Goal: Task Accomplishment & Management: Manage account settings

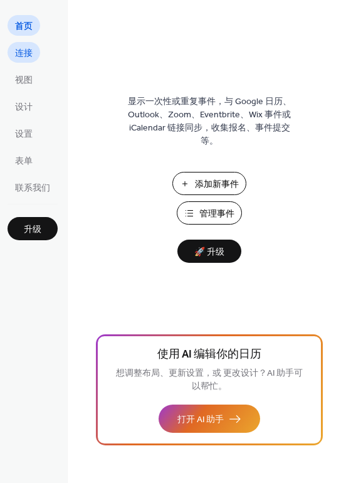
click at [28, 55] on span "连接" at bounding box center [24, 53] width 18 height 13
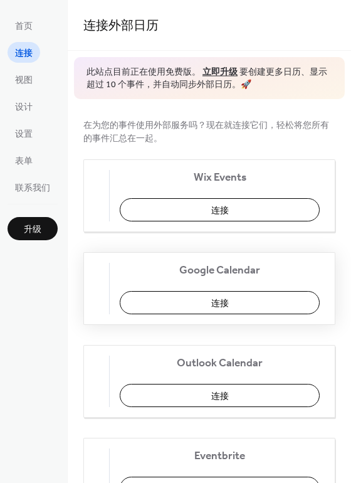
click at [262, 308] on button "连接" at bounding box center [220, 302] width 200 height 23
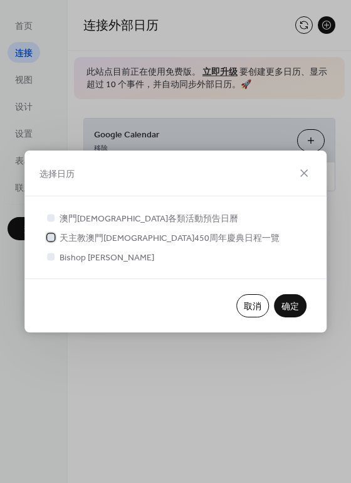
click at [52, 237] on div at bounding box center [51, 237] width 8 height 8
click at [296, 305] on span "确定" at bounding box center [291, 307] width 18 height 13
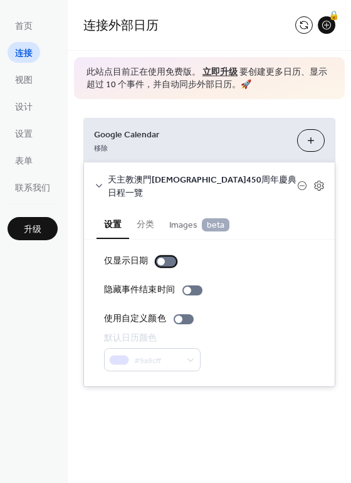
click at [169, 257] on div at bounding box center [166, 262] width 20 height 10
click at [185, 314] on div at bounding box center [184, 319] width 20 height 10
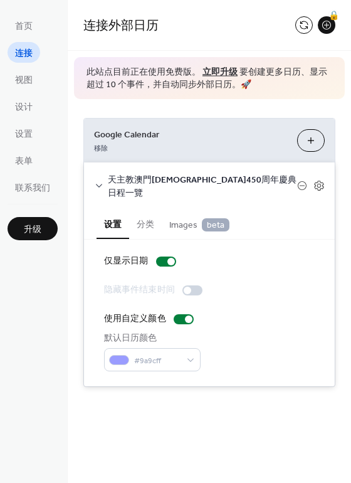
click at [303, 136] on button "选择日历" at bounding box center [311, 140] width 28 height 23
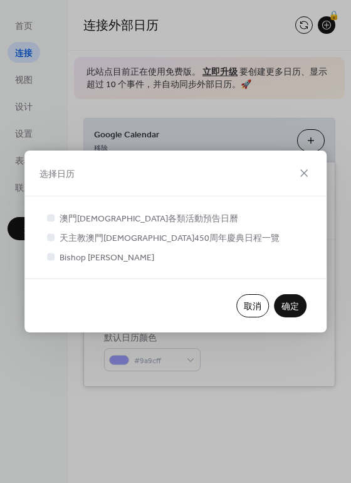
click at [294, 305] on span "确定" at bounding box center [291, 307] width 18 height 13
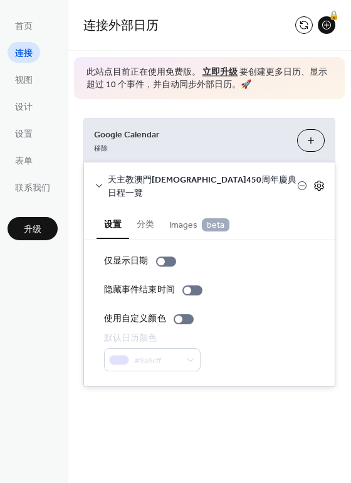
click at [317, 180] on icon at bounding box center [319, 185] width 11 height 11
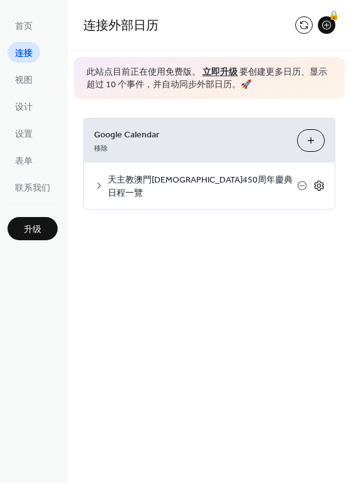
click at [317, 180] on icon at bounding box center [319, 185] width 11 height 11
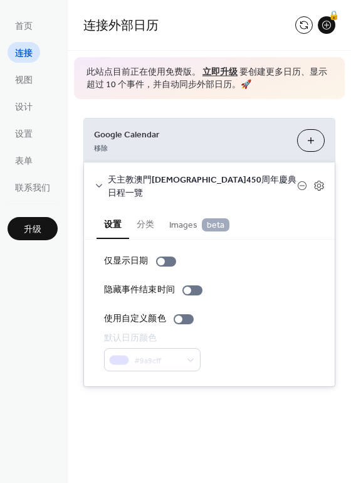
click at [157, 210] on button "分类" at bounding box center [145, 223] width 33 height 29
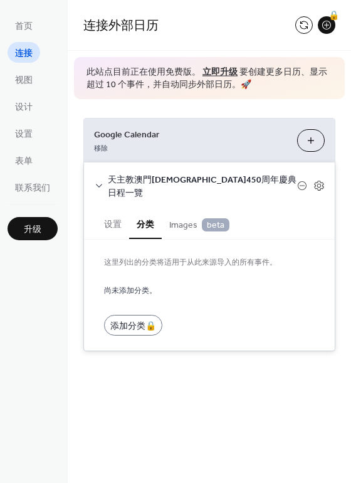
click at [176, 218] on span "Images beta" at bounding box center [199, 225] width 60 height 14
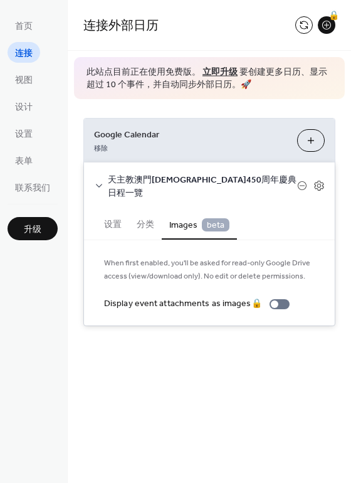
click at [200, 218] on span "Images beta" at bounding box center [199, 225] width 60 height 14
click at [109, 210] on button "设置" at bounding box center [113, 223] width 33 height 29
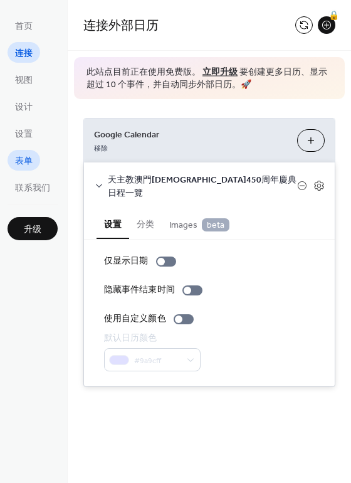
click at [21, 163] on span "表单" at bounding box center [24, 161] width 18 height 13
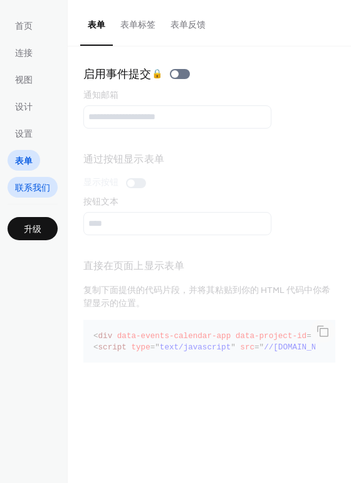
click at [31, 190] on span "联系我们" at bounding box center [32, 188] width 35 height 13
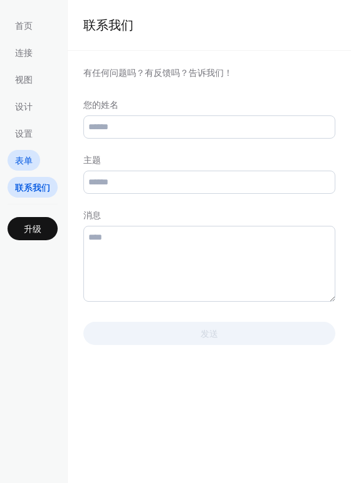
click at [36, 168] on link "表单" at bounding box center [24, 160] width 33 height 21
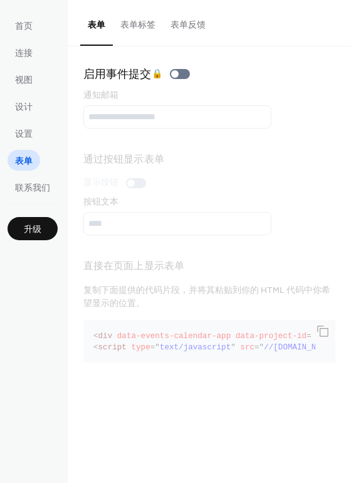
click at [28, 149] on ul "首页 连接 视图 设计 设置 表单 联系我们" at bounding box center [33, 106] width 50 height 183
click at [26, 136] on span "设置" at bounding box center [24, 134] width 18 height 13
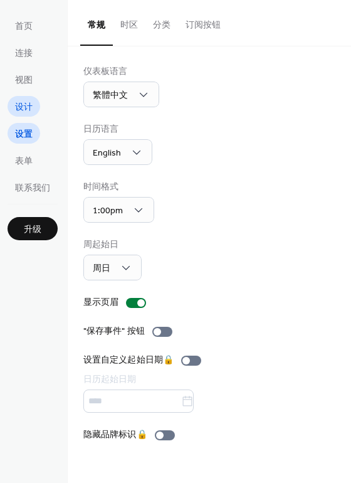
click at [28, 108] on span "设计" at bounding box center [24, 107] width 18 height 13
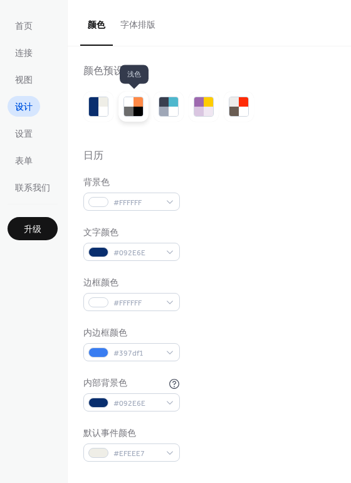
click at [122, 97] on div at bounding box center [134, 107] width 30 height 30
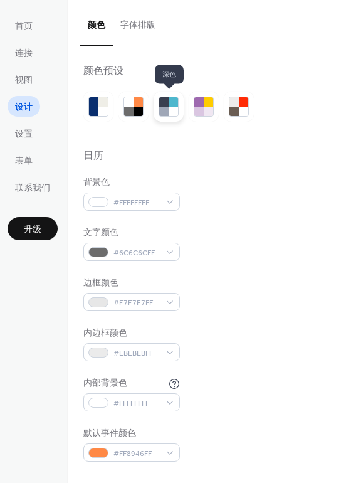
click at [166, 108] on div at bounding box center [163, 111] width 9 height 9
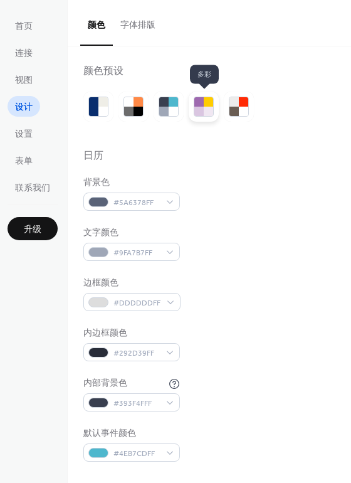
click at [203, 109] on div at bounding box center [199, 111] width 9 height 9
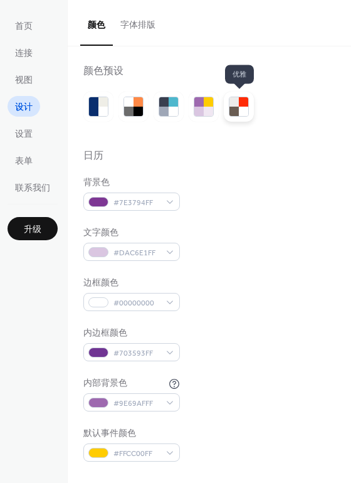
click at [240, 113] on div at bounding box center [243, 111] width 9 height 9
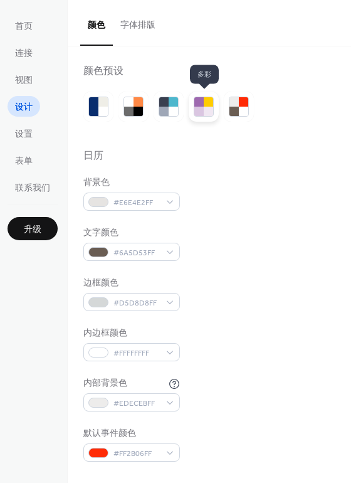
click at [193, 115] on div at bounding box center [204, 107] width 30 height 30
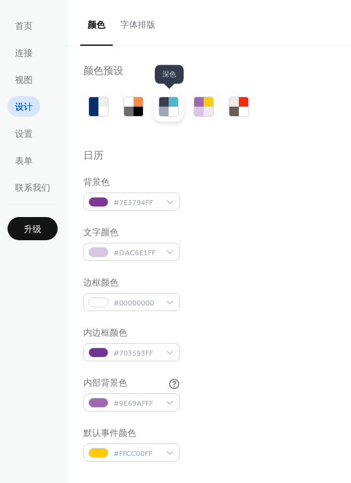
click at [176, 112] on div at bounding box center [173, 111] width 9 height 9
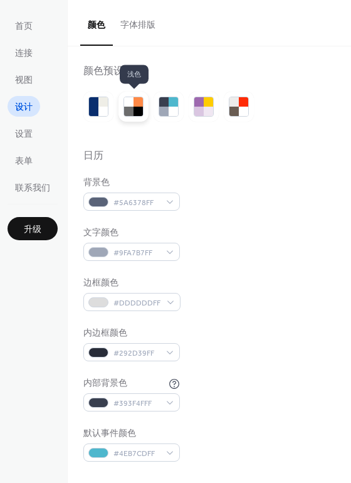
click at [122, 109] on div at bounding box center [134, 107] width 30 height 30
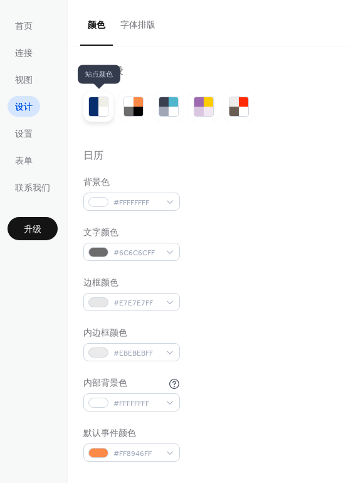
click at [104, 109] on div at bounding box center [103, 111] width 9 height 9
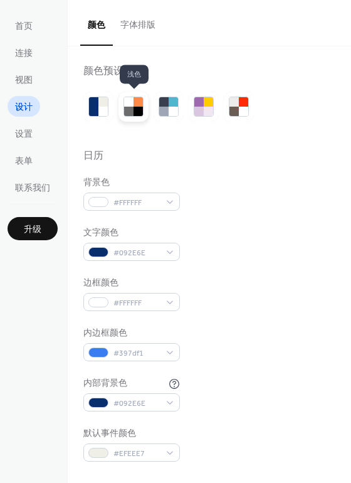
click at [137, 113] on div at bounding box center [138, 111] width 9 height 9
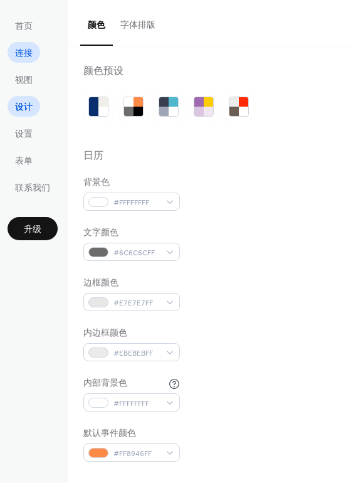
click at [26, 52] on span "连接" at bounding box center [24, 53] width 18 height 13
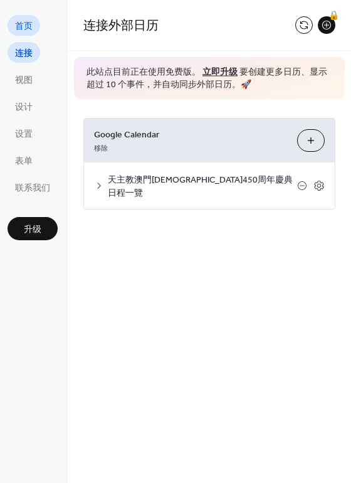
click at [26, 24] on span "首页" at bounding box center [24, 26] width 18 height 13
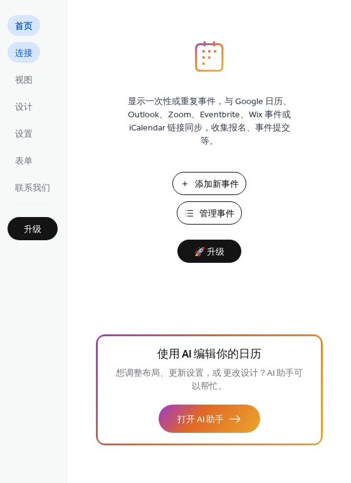
click at [24, 45] on link "连接" at bounding box center [24, 52] width 33 height 21
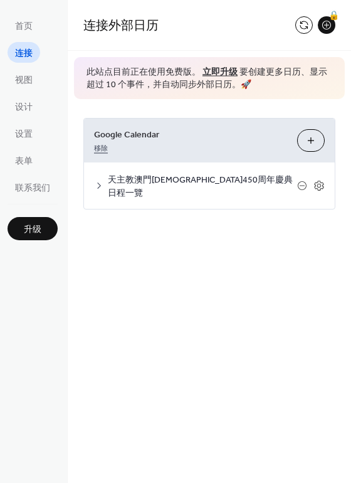
click at [106, 146] on link "移除" at bounding box center [101, 147] width 14 height 13
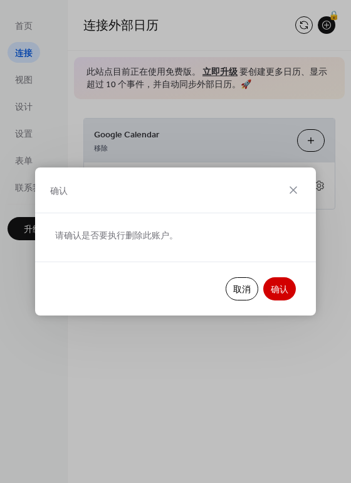
click at [284, 284] on span "确认" at bounding box center [280, 290] width 18 height 13
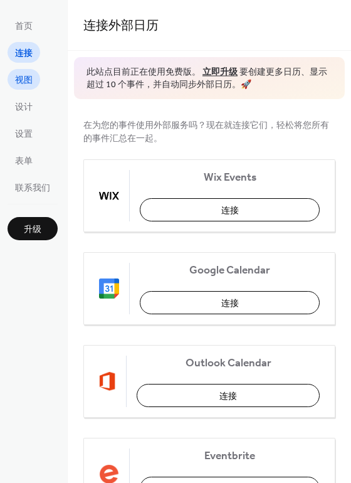
click at [29, 81] on span "视图" at bounding box center [24, 80] width 18 height 13
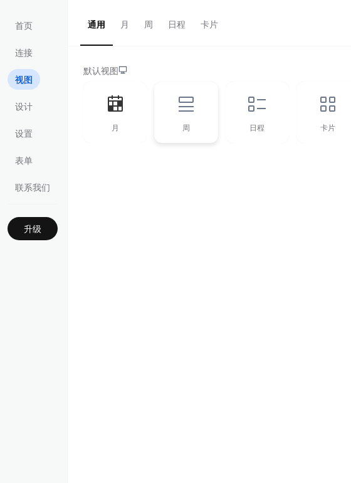
click at [212, 87] on div "周" at bounding box center [185, 113] width 63 height 62
click at [255, 119] on div "日程" at bounding box center [257, 113] width 63 height 62
click at [185, 114] on div "周" at bounding box center [185, 113] width 63 height 62
click at [130, 29] on button "月" at bounding box center [125, 22] width 24 height 45
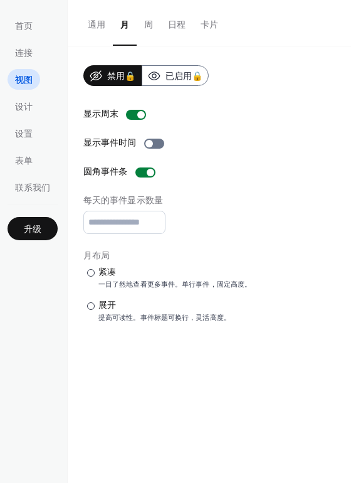
click at [153, 28] on button "周" at bounding box center [149, 22] width 24 height 45
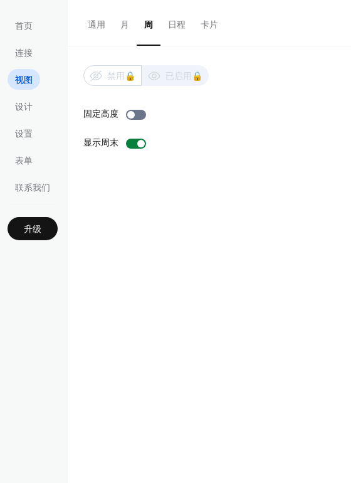
click at [169, 28] on button "日程" at bounding box center [177, 22] width 33 height 45
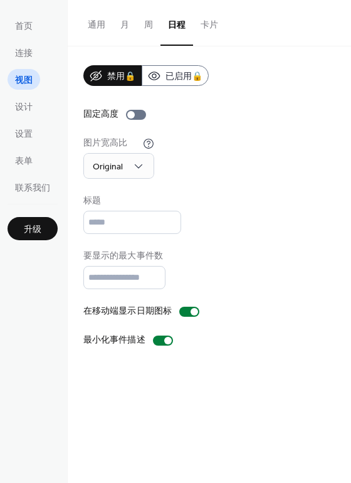
click at [214, 30] on button "卡片" at bounding box center [209, 22] width 33 height 45
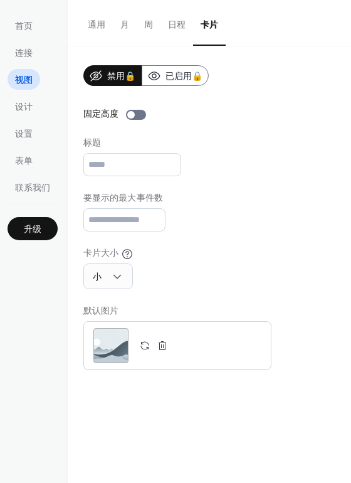
click at [80, 21] on button "通用" at bounding box center [96, 22] width 33 height 45
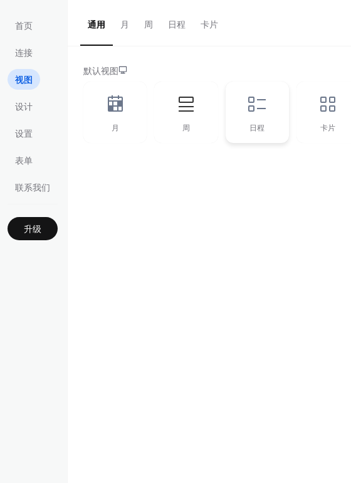
click at [247, 112] on div "日程" at bounding box center [257, 113] width 63 height 62
click at [24, 105] on span "设计" at bounding box center [24, 107] width 18 height 13
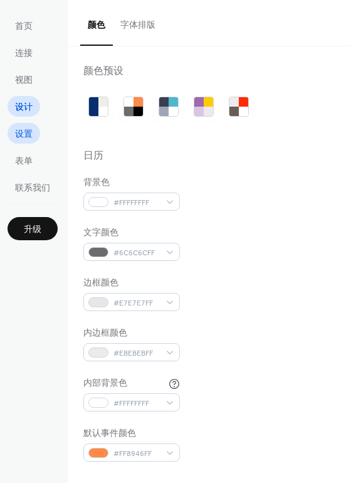
click at [18, 132] on span "设置" at bounding box center [24, 134] width 18 height 13
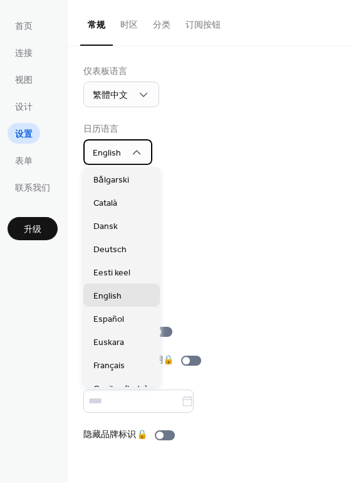
click at [117, 150] on span "English" at bounding box center [107, 153] width 28 height 17
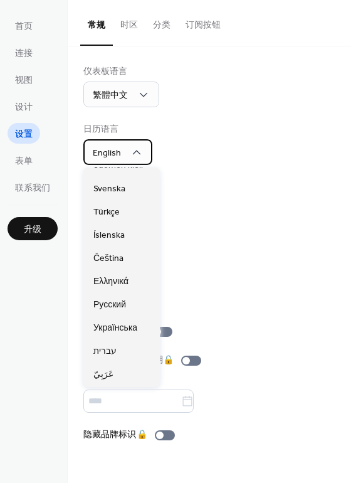
scroll to position [639, 0]
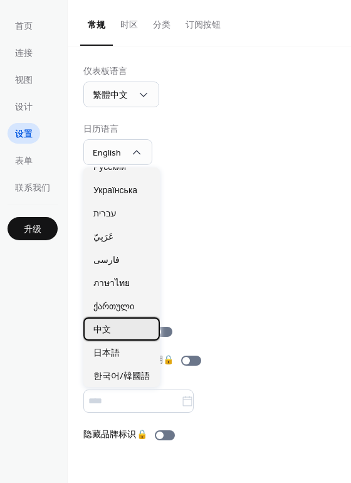
click at [122, 324] on div "中文" at bounding box center [121, 329] width 77 height 23
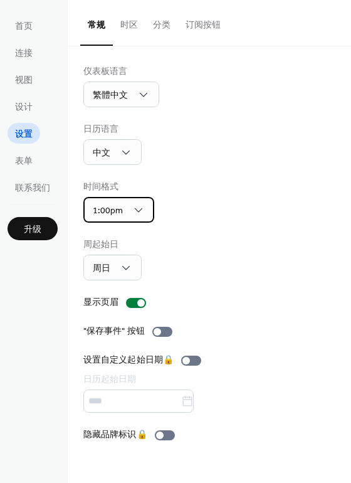
click at [139, 201] on div "1:00pm" at bounding box center [118, 210] width 71 height 26
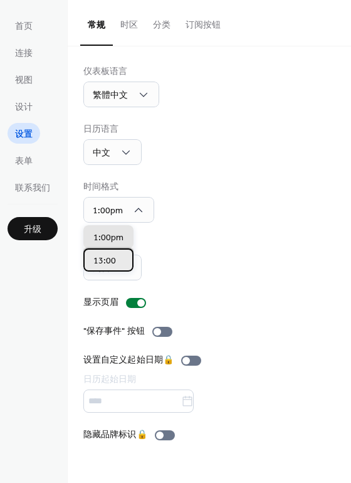
click at [110, 252] on div "13:00" at bounding box center [108, 260] width 50 height 23
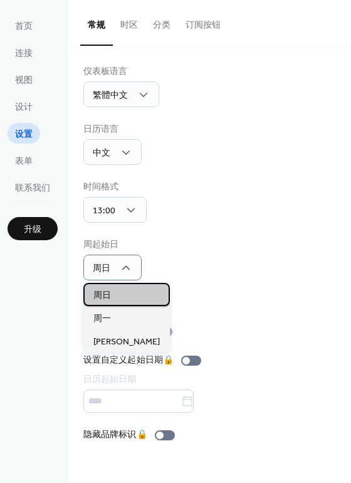
click at [109, 289] on div "周日" at bounding box center [126, 294] width 87 height 23
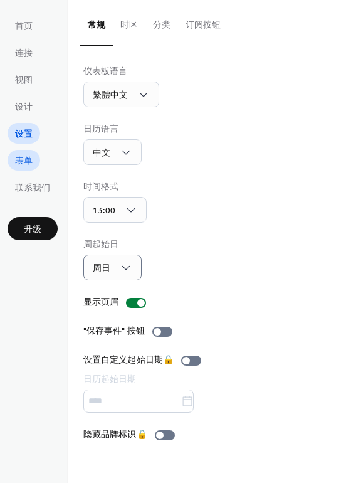
click at [21, 166] on span "表单" at bounding box center [24, 161] width 18 height 13
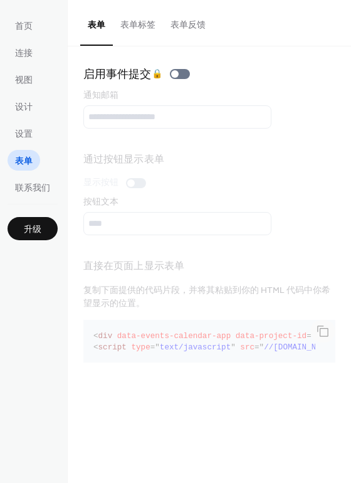
click at [144, 31] on button "表单标签" at bounding box center [138, 22] width 50 height 45
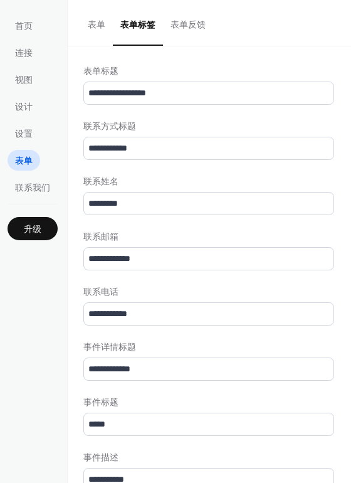
click at [101, 31] on button "表单" at bounding box center [96, 22] width 33 height 45
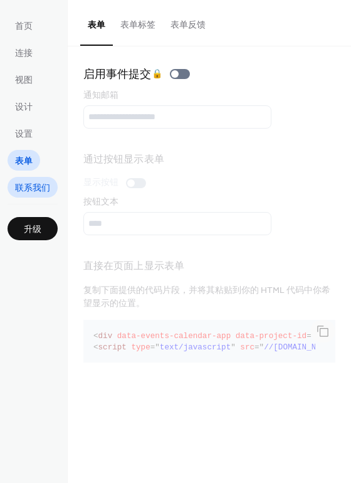
click at [34, 183] on span "联系我们" at bounding box center [32, 188] width 35 height 13
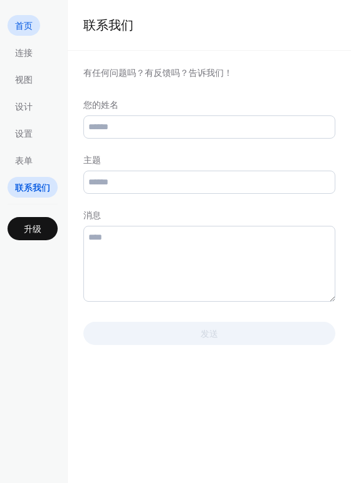
click at [31, 28] on span "首页" at bounding box center [24, 26] width 18 height 13
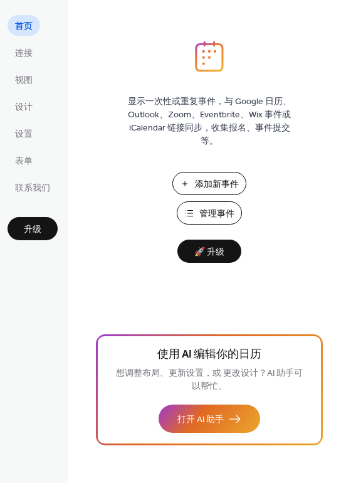
click at [217, 179] on span "添加新事件" at bounding box center [217, 184] width 44 height 13
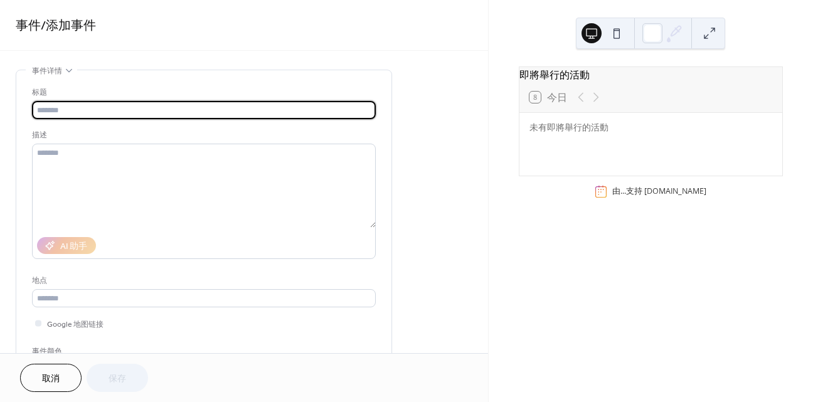
type input "*"
type input "***"
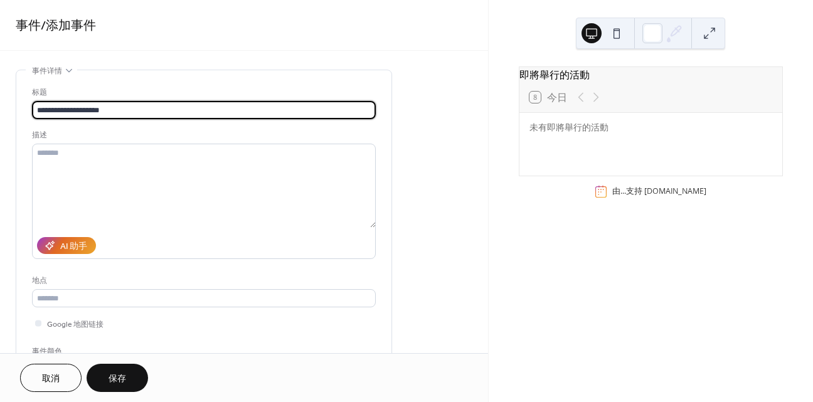
type input "**********"
click at [100, 311] on div "**********" at bounding box center [204, 232] width 344 height 292
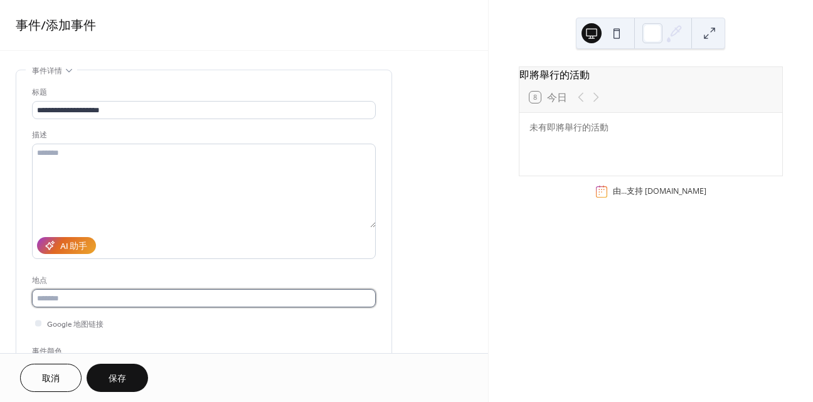
click at [101, 294] on input "text" at bounding box center [204, 298] width 344 height 18
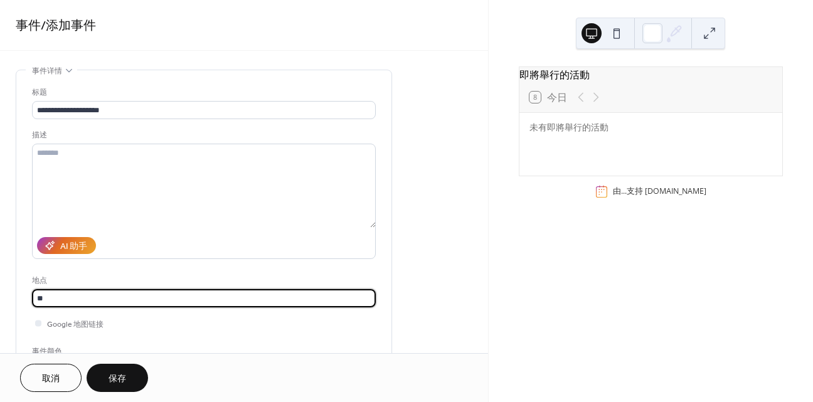
type input "*"
type input "****"
click at [168, 336] on div "**********" at bounding box center [204, 232] width 344 height 292
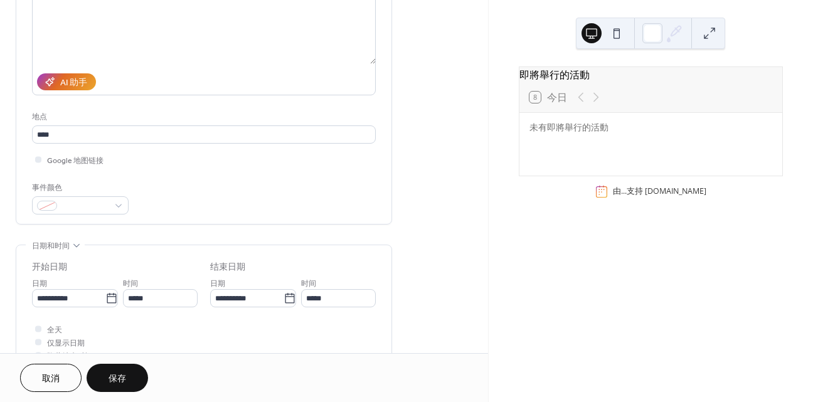
scroll to position [188, 0]
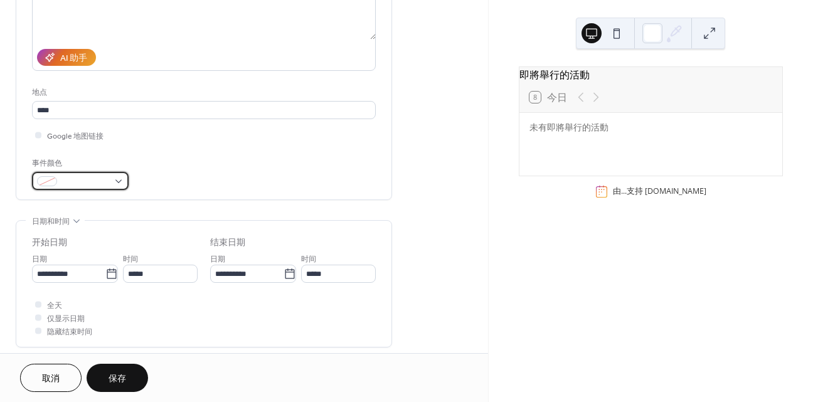
click at [104, 176] on span at bounding box center [85, 182] width 46 height 13
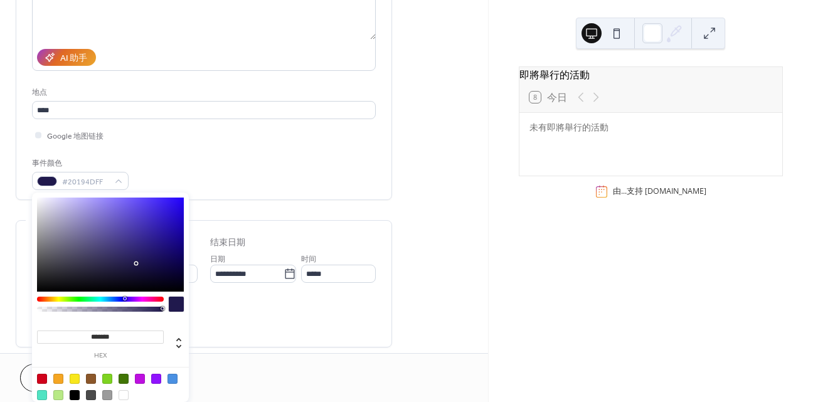
click at [124, 299] on div at bounding box center [125, 299] width 4 height 4
click at [130, 296] on div "******* hex" at bounding box center [110, 302] width 157 height 219
click at [77, 297] on div at bounding box center [100, 299] width 127 height 5
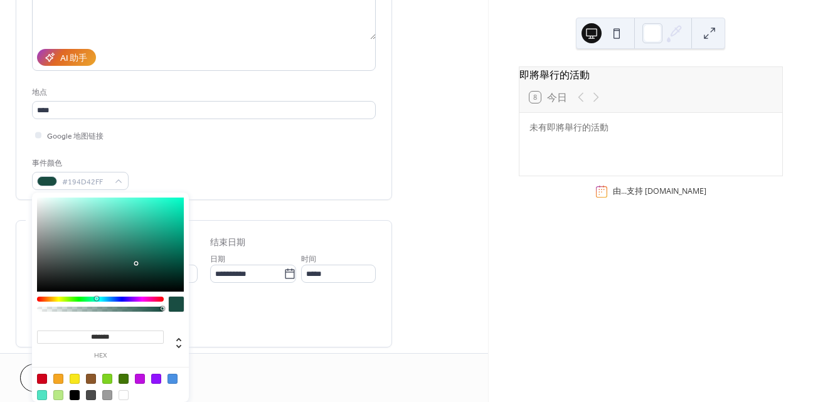
click at [96, 299] on div at bounding box center [100, 299] width 127 height 5
drag, startPoint x: 96, startPoint y: 299, endPoint x: 100, endPoint y: 291, distance: 9.6
click at [100, 291] on div "******* hex" at bounding box center [110, 302] width 157 height 219
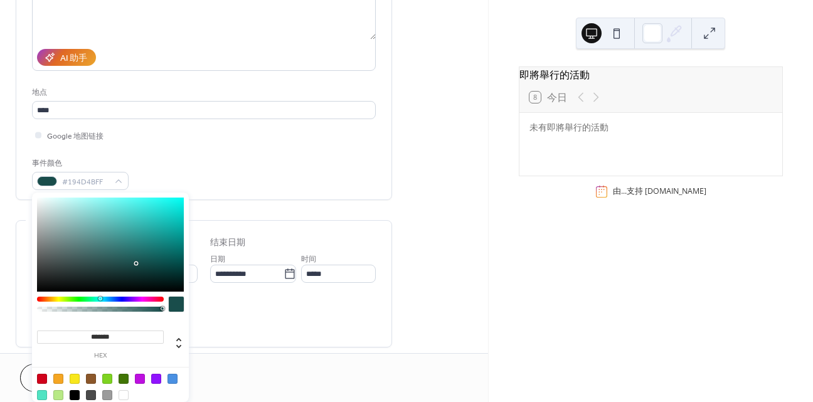
click at [162, 240] on div at bounding box center [110, 245] width 147 height 94
click at [159, 235] on div at bounding box center [110, 245] width 147 height 94
click at [158, 238] on div at bounding box center [110, 245] width 147 height 94
type input "*******"
click at [157, 247] on div at bounding box center [110, 245] width 147 height 94
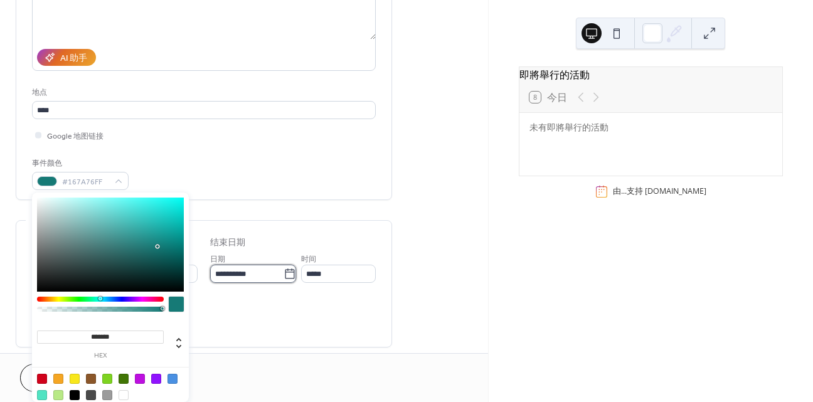
click at [256, 278] on input "**********" at bounding box center [246, 274] width 73 height 18
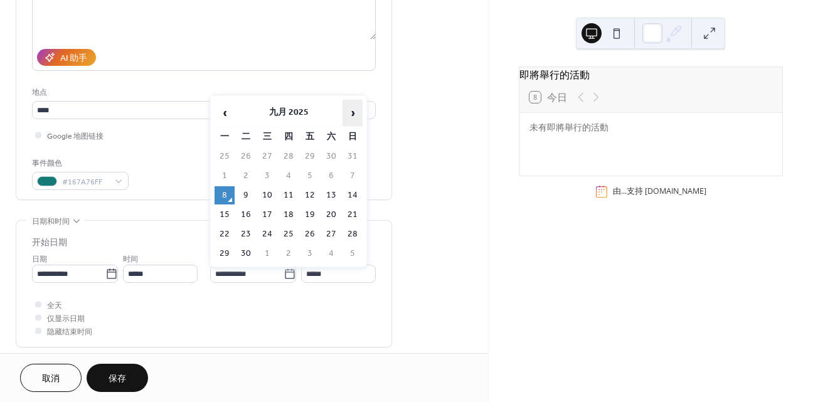
click at [350, 102] on span "›" at bounding box center [352, 112] width 19 height 25
click at [352, 107] on span "›" at bounding box center [352, 112] width 19 height 25
click at [353, 108] on span "›" at bounding box center [352, 112] width 19 height 25
click at [316, 211] on td "23" at bounding box center [310, 215] width 20 height 18
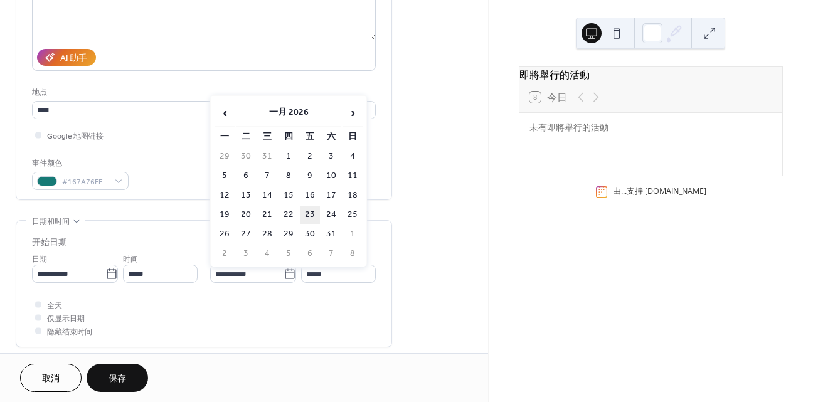
type input "**********"
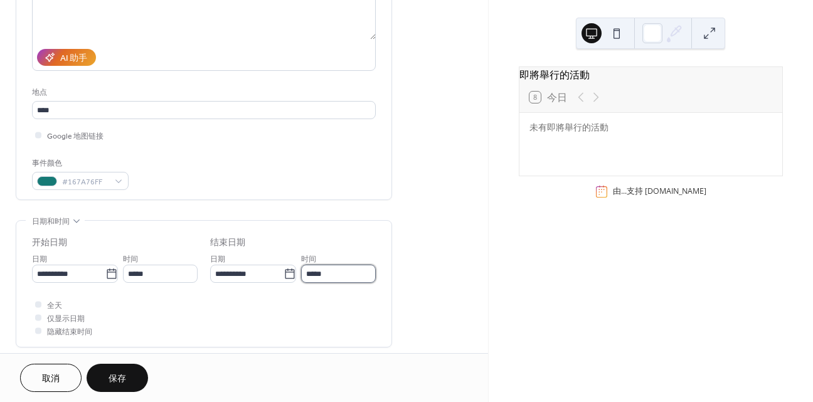
click at [322, 277] on input "*****" at bounding box center [338, 274] width 75 height 18
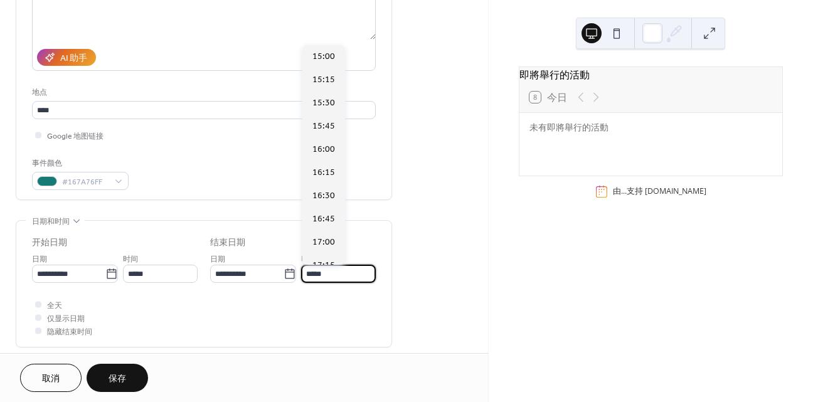
scroll to position [1396, 0]
click at [323, 236] on span "17:00" at bounding box center [324, 241] width 23 height 13
type input "*****"
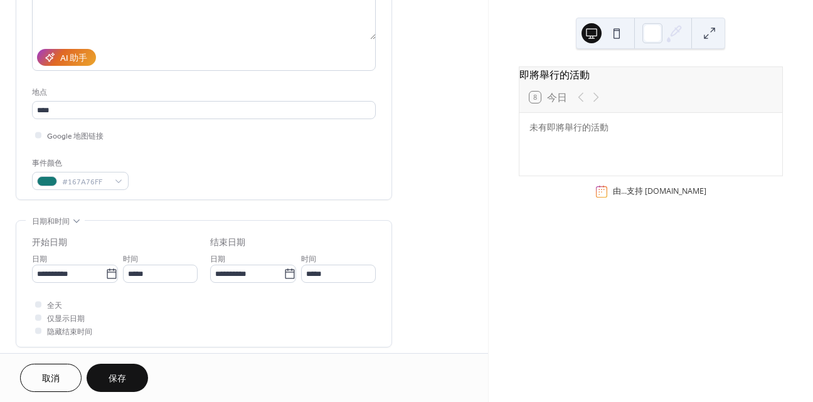
click at [239, 327] on div "全天 仅显示日期 隐藏结束时间" at bounding box center [204, 318] width 344 height 40
click at [119, 363] on div "取消 保存" at bounding box center [244, 377] width 488 height 49
click at [119, 370] on button "保存" at bounding box center [118, 378] width 62 height 28
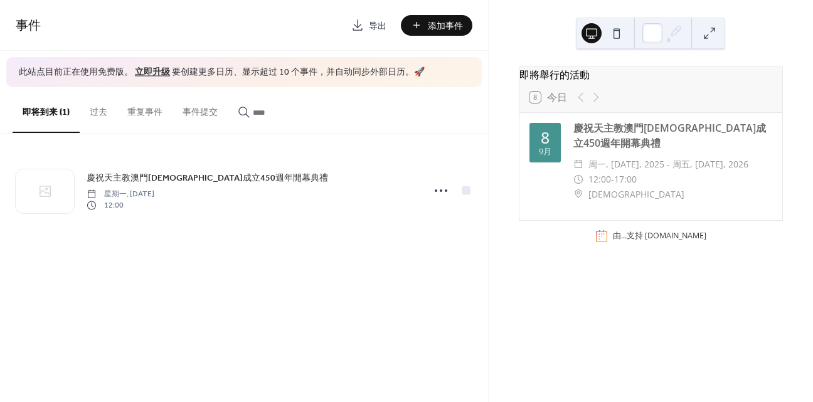
click at [188, 316] on div "事件 导出 添加事件 此站点目前正在使用免费版。 立即升级 要创建更多日历、显示超过 10 个事件，并自动同步外部日历。 🚀 即将到来 (1) 过去 重复事件…" at bounding box center [244, 201] width 488 height 402
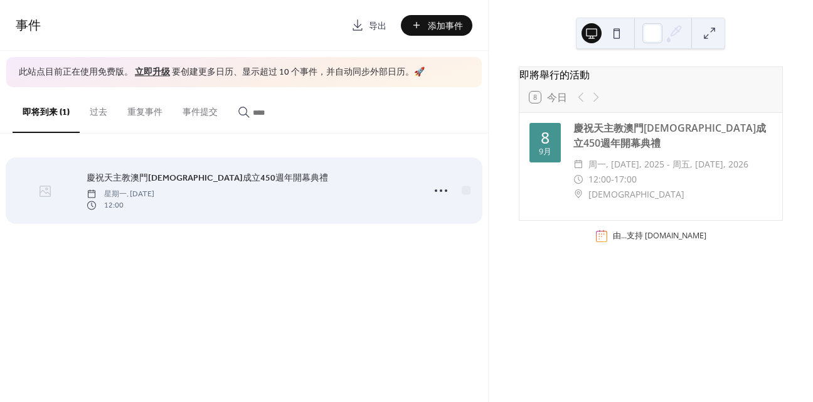
click at [53, 192] on div at bounding box center [45, 191] width 58 height 44
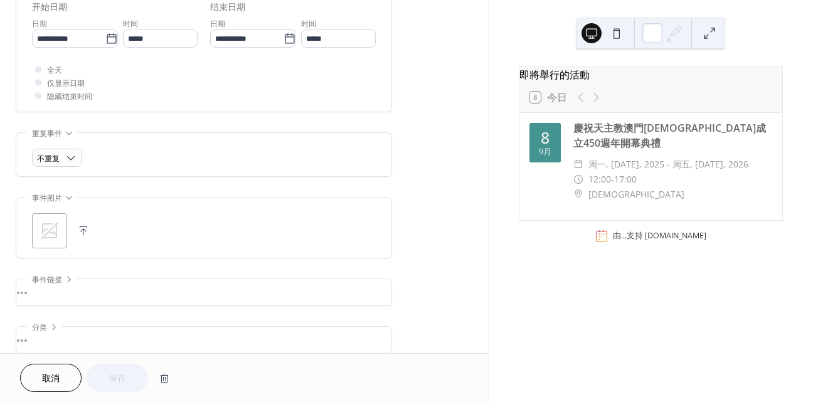
scroll to position [422, 0]
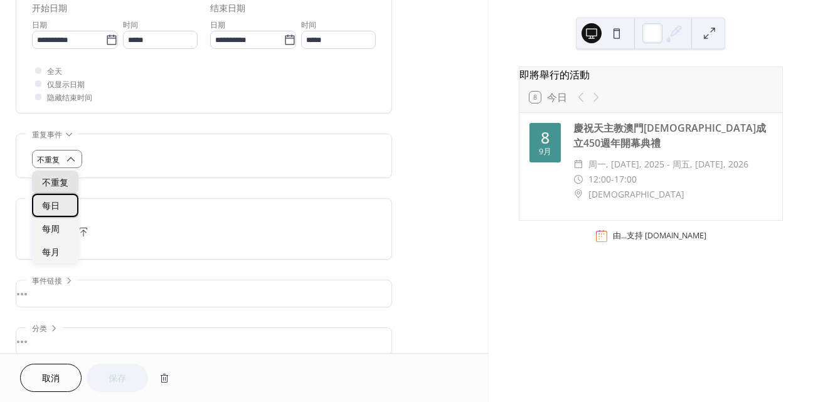
click at [70, 203] on div "每日" at bounding box center [55, 205] width 46 height 23
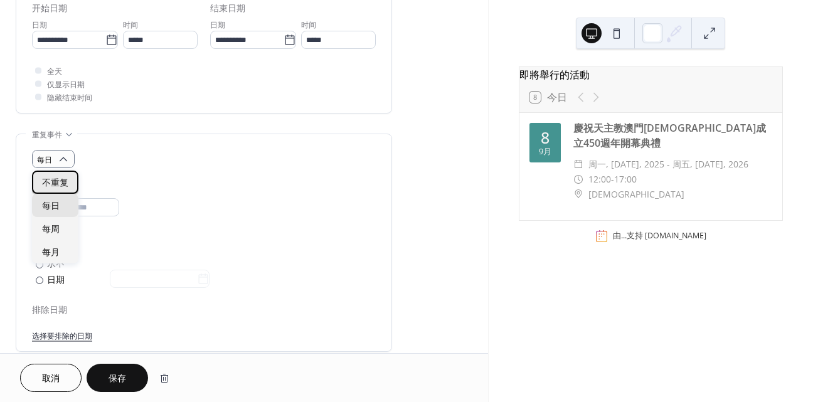
click at [68, 181] on div "不重复" at bounding box center [55, 182] width 46 height 23
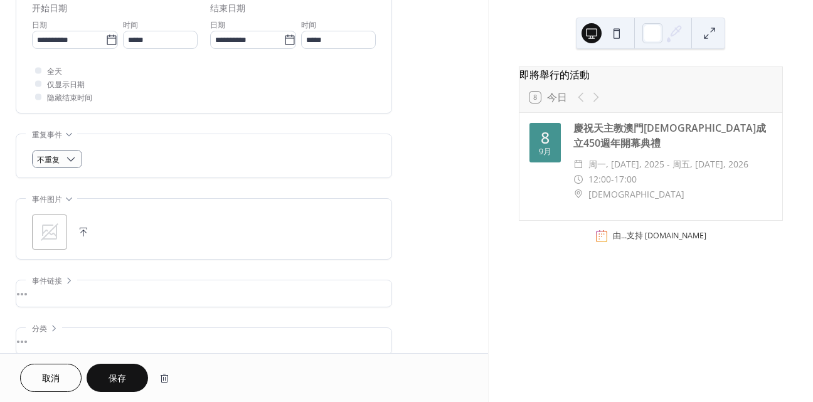
click at [124, 220] on div ";" at bounding box center [204, 232] width 344 height 35
click at [62, 232] on div ";" at bounding box center [49, 232] width 35 height 35
click at [144, 373] on button "保存" at bounding box center [118, 378] width 62 height 28
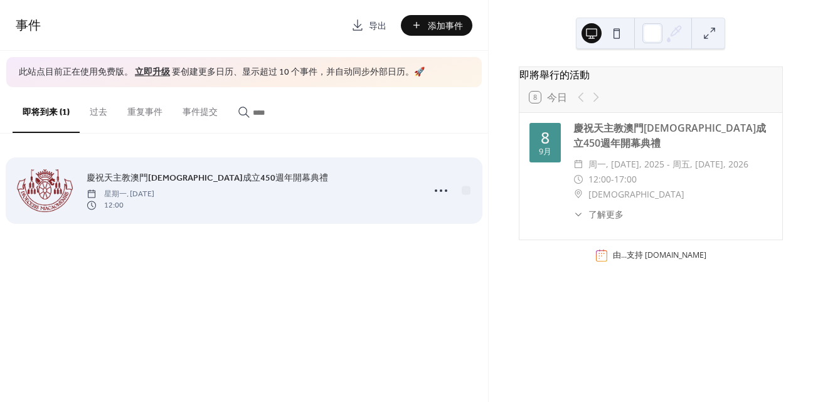
click at [45, 183] on div at bounding box center [45, 191] width 58 height 44
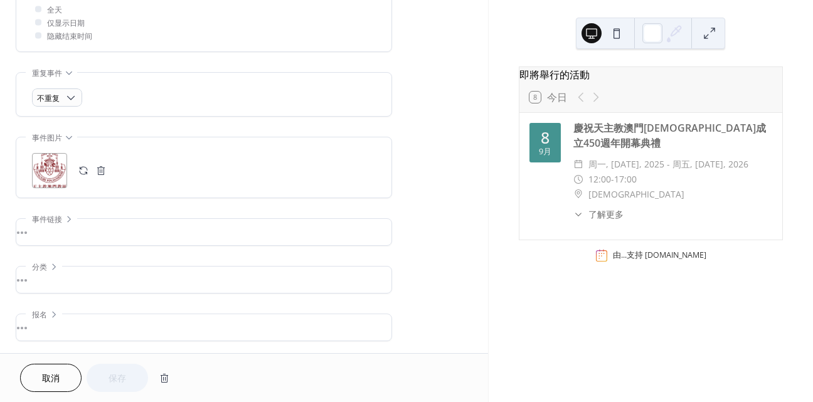
scroll to position [485, 0]
click at [54, 163] on div ";" at bounding box center [49, 169] width 35 height 35
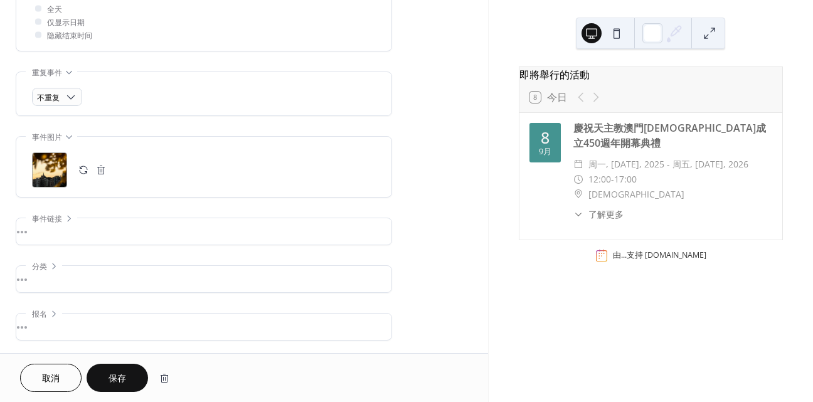
click at [115, 374] on span "保存" at bounding box center [118, 379] width 18 height 13
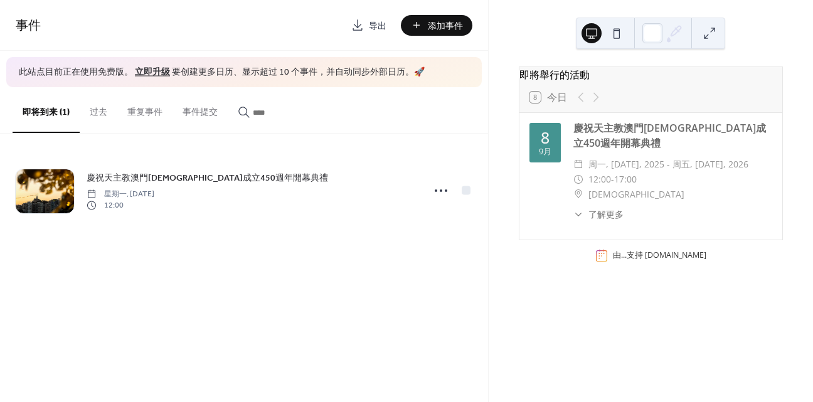
click at [266, 287] on div "事件 导出 添加事件 此站点目前正在使用免费版。 立即升级 要创建更多日历、显示超过 10 个事件，并自动同步外部日历。 🚀 即将到来 (1) 过去 重复事件…" at bounding box center [244, 201] width 488 height 402
click at [92, 113] on button "过去" at bounding box center [99, 109] width 38 height 45
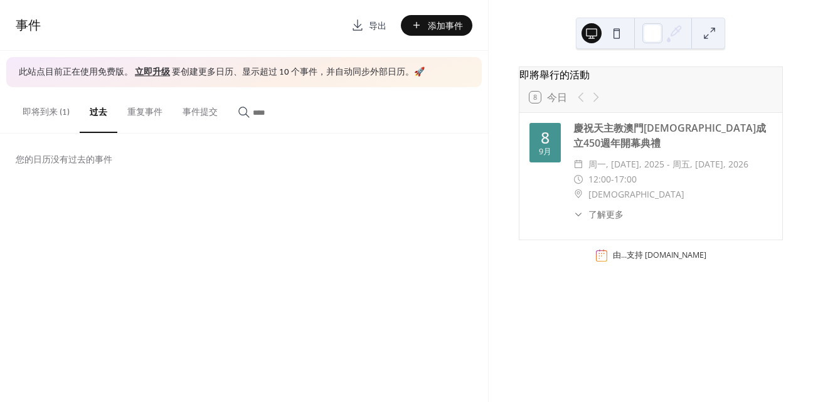
click at [58, 117] on button "即将到来 (1)" at bounding box center [46, 109] width 67 height 45
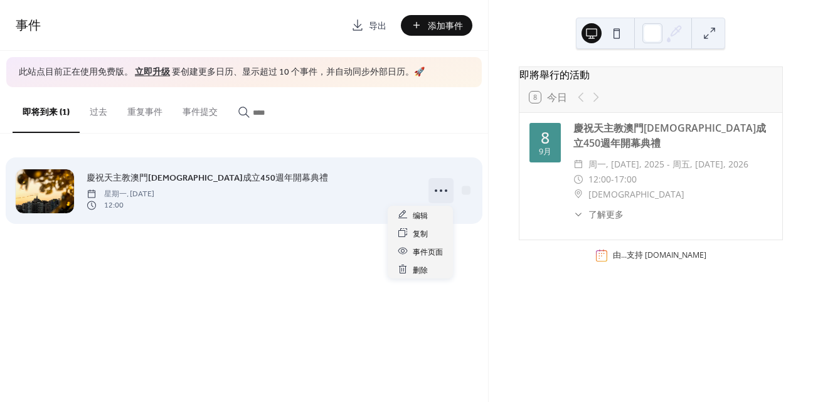
click at [442, 190] on icon at bounding box center [441, 191] width 20 height 20
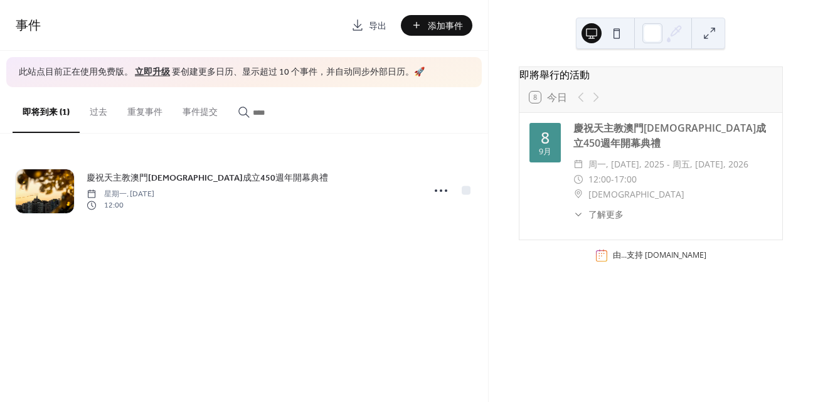
click at [468, 288] on div "事件 导出 添加事件 此站点目前正在使用免费版。 立即升级 要创建更多日历、显示超过 10 个事件，并自动同步外部日历。 🚀 即将到来 (1) 过去 重复事件…" at bounding box center [244, 201] width 488 height 402
click at [104, 112] on button "过去" at bounding box center [99, 109] width 38 height 45
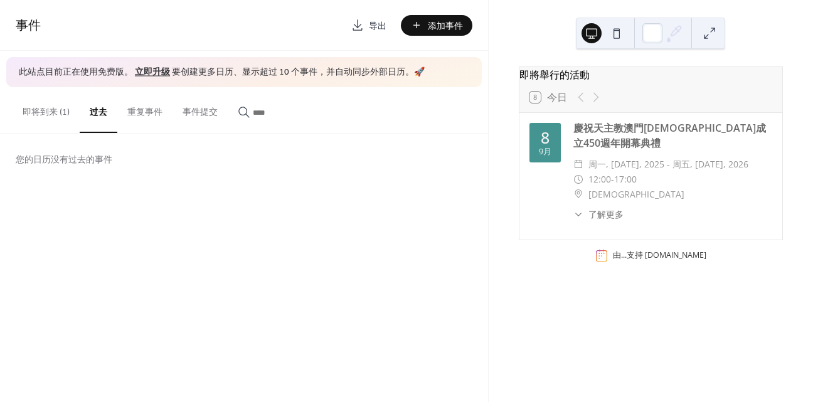
click at [173, 114] on button "事件提交" at bounding box center [200, 109] width 55 height 45
click at [254, 117] on input "button" at bounding box center [290, 112] width 75 height 13
click at [49, 110] on button "即将到来 (1)" at bounding box center [46, 109] width 67 height 45
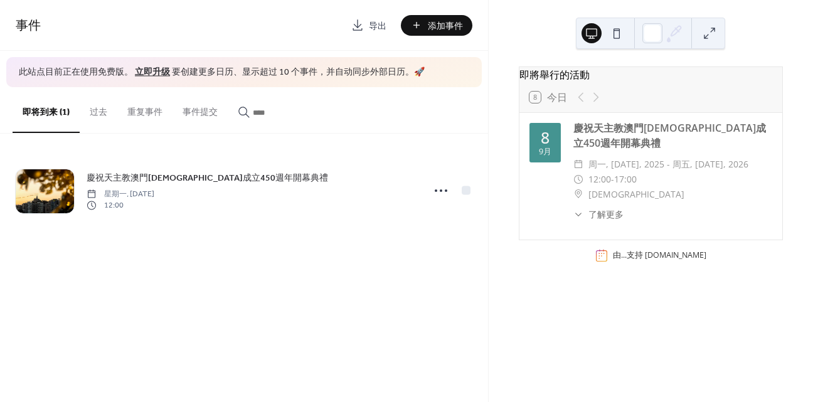
click at [618, 34] on button at bounding box center [617, 33] width 20 height 20
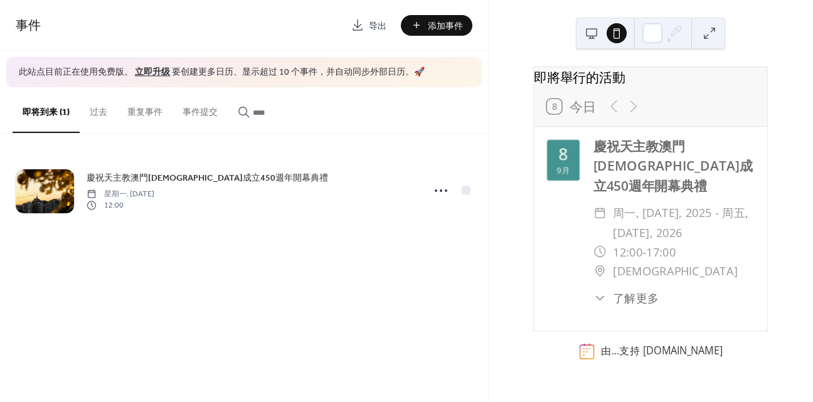
click at [599, 34] on button at bounding box center [592, 33] width 20 height 20
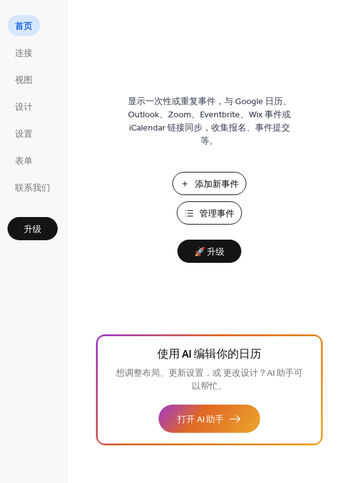
click at [215, 215] on span "管理事件" at bounding box center [217, 214] width 35 height 13
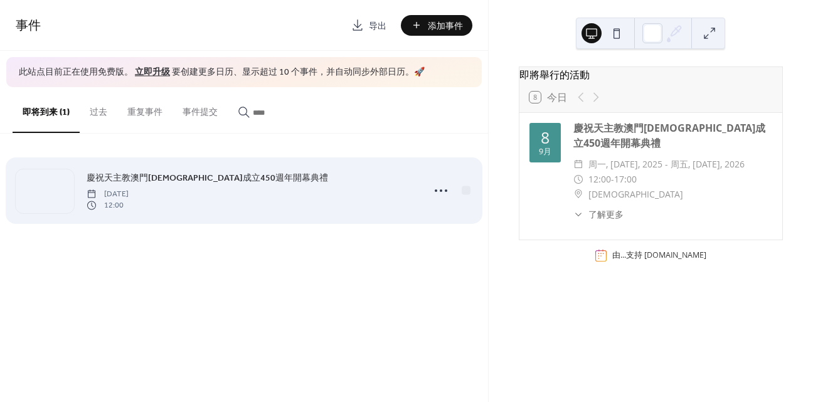
click at [275, 195] on div "慶祝天主教澳門教區成立450週年開幕典禮 Monday, September 8, 2025 12:00" at bounding box center [251, 191] width 329 height 40
click at [443, 191] on icon at bounding box center [441, 191] width 20 height 20
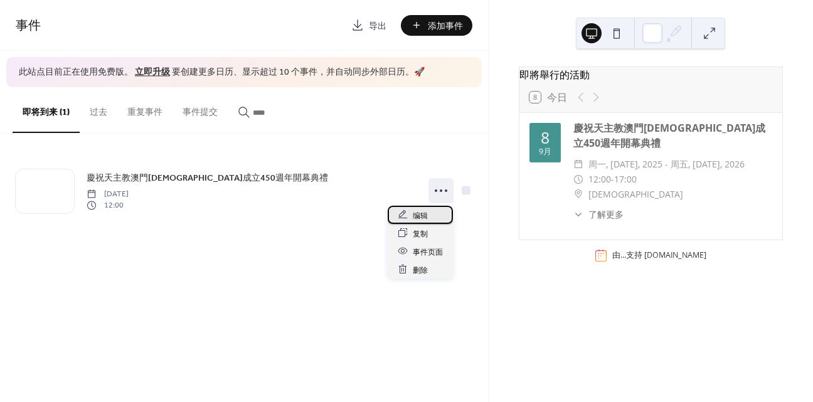
click at [436, 211] on div "编辑" at bounding box center [420, 215] width 65 height 18
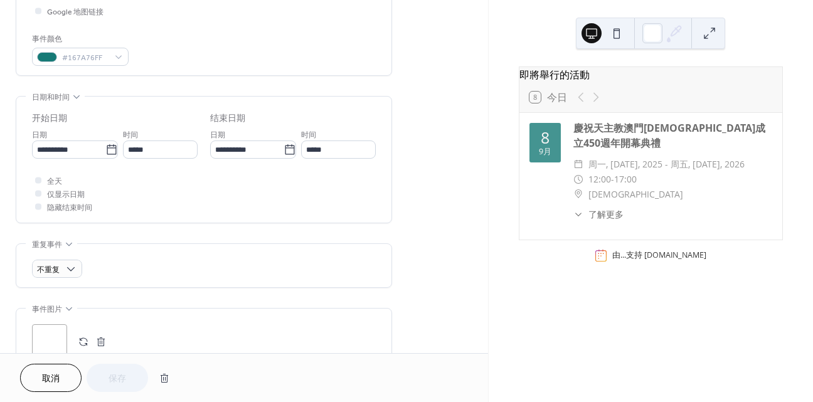
scroll to position [314, 0]
click at [48, 145] on input "**********" at bounding box center [68, 148] width 73 height 18
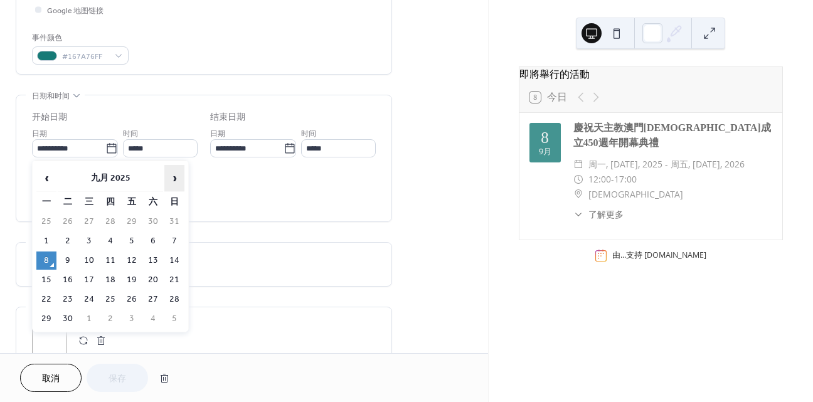
click at [176, 181] on span "›" at bounding box center [174, 178] width 19 height 25
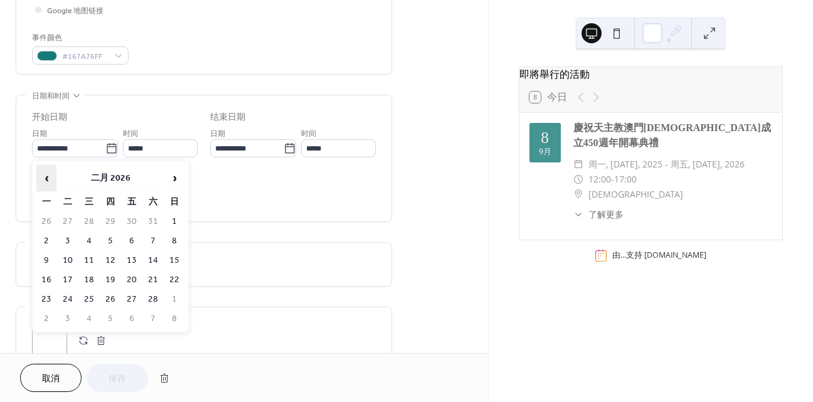
click at [42, 178] on span "‹" at bounding box center [46, 178] width 19 height 25
click at [126, 279] on td "23" at bounding box center [132, 280] width 20 height 18
type input "**********"
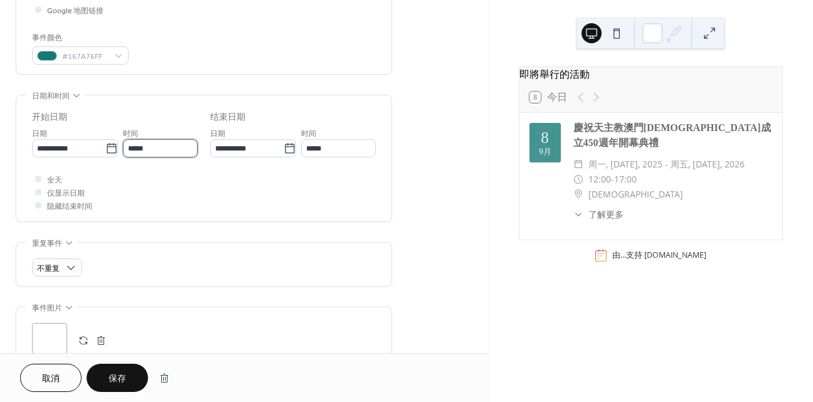
click at [149, 142] on input "*****" at bounding box center [160, 148] width 75 height 18
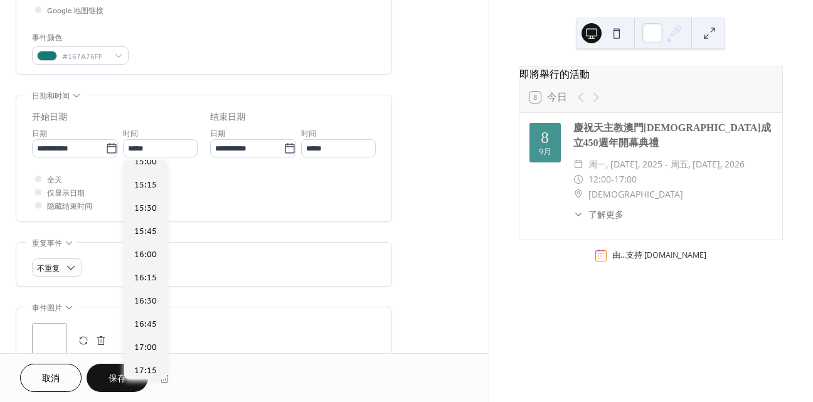
scroll to position [1420, 0]
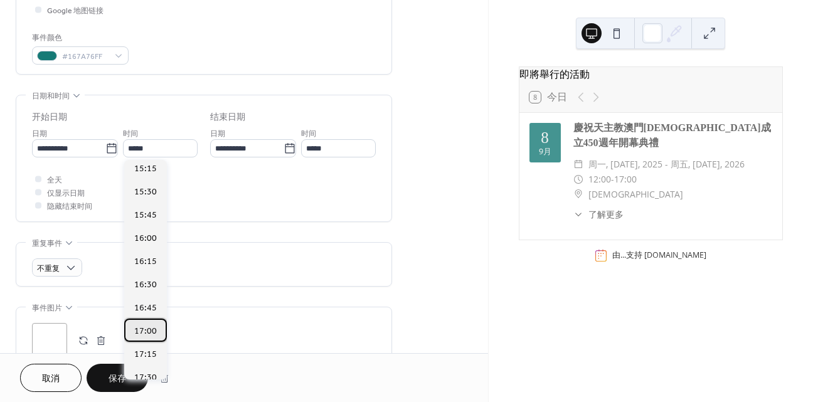
click at [147, 331] on span "17:00" at bounding box center [145, 331] width 23 height 13
type input "*****"
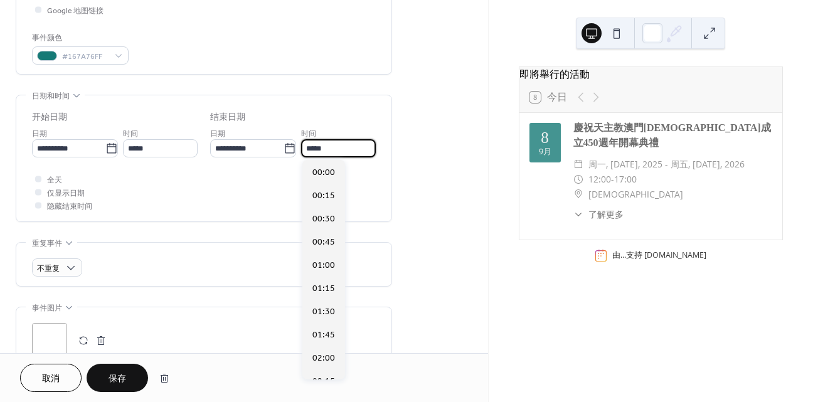
click at [317, 151] on input "*****" at bounding box center [338, 148] width 75 height 18
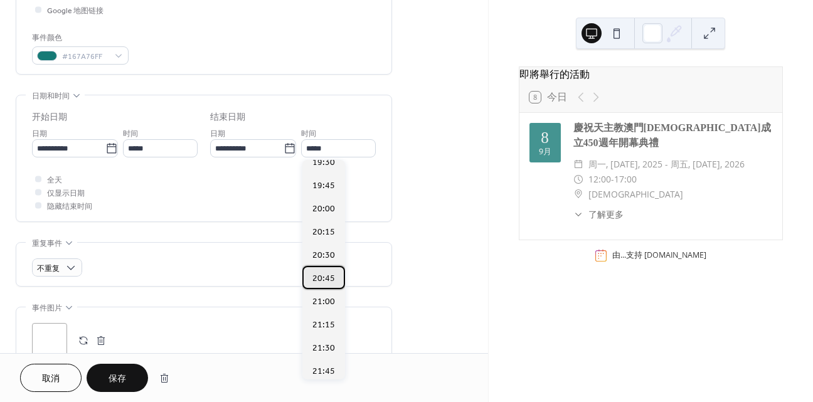
click at [323, 275] on span "20:45" at bounding box center [324, 278] width 23 height 13
type input "*****"
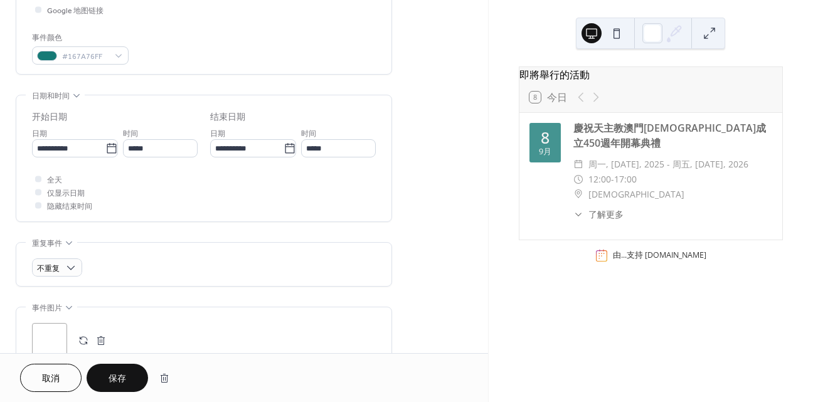
click at [109, 183] on div "全天 仅显示日期 隐藏结束时间" at bounding box center [204, 193] width 344 height 40
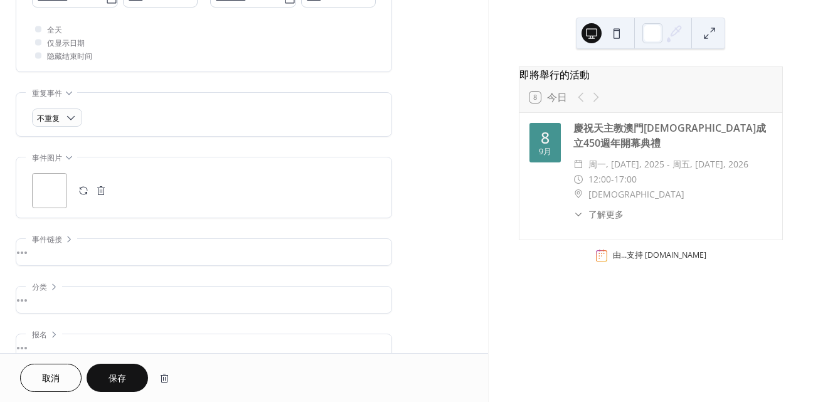
scroll to position [485, 0]
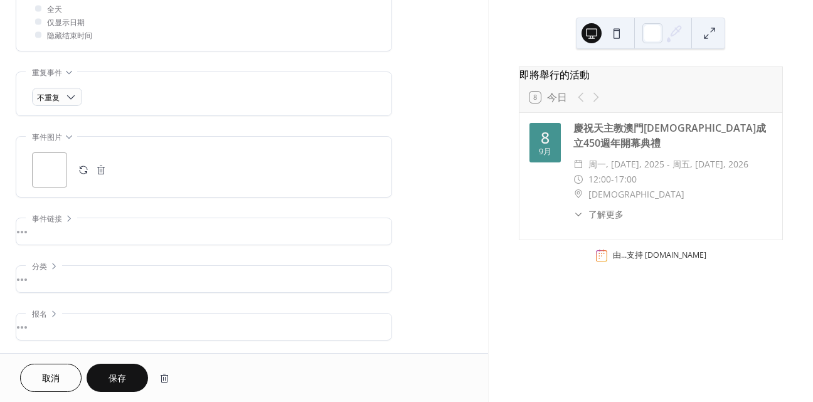
click at [46, 227] on div "•••" at bounding box center [203, 231] width 375 height 26
click at [38, 237] on div "网址" at bounding box center [202, 239] width 341 height 13
click at [65, 215] on icon at bounding box center [69, 218] width 10 height 10
click at [46, 274] on div "•••" at bounding box center [203, 279] width 375 height 26
click at [57, 263] on icon at bounding box center [54, 265] width 10 height 10
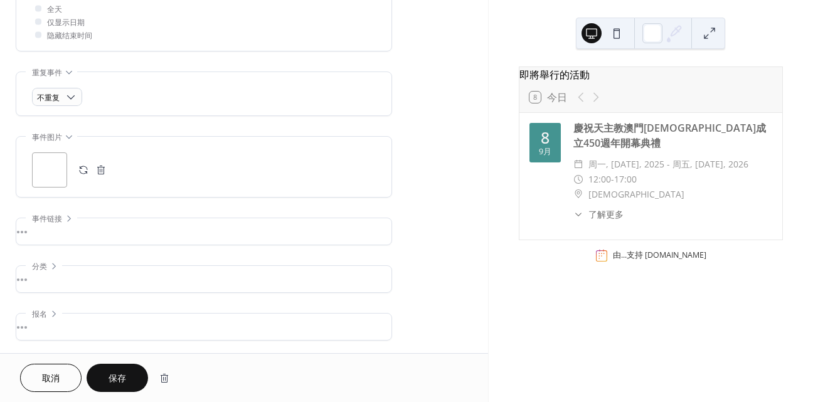
click at [53, 314] on div "•••" at bounding box center [203, 327] width 375 height 26
click at [53, 313] on div "•••" at bounding box center [203, 313] width 375 height 1
click at [110, 373] on span "保存" at bounding box center [118, 379] width 18 height 13
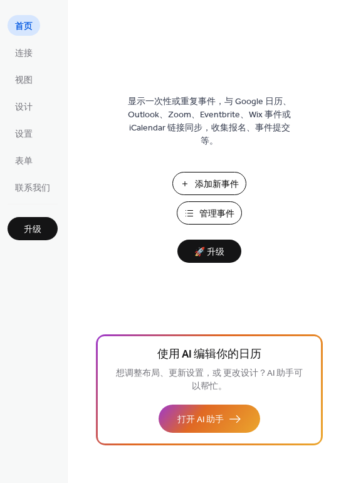
click at [3, 51] on div "首页 连接 视图 设计 设置 表单 联系我们 升级" at bounding box center [34, 241] width 68 height 483
click at [36, 50] on link "连接" at bounding box center [24, 52] width 33 height 21
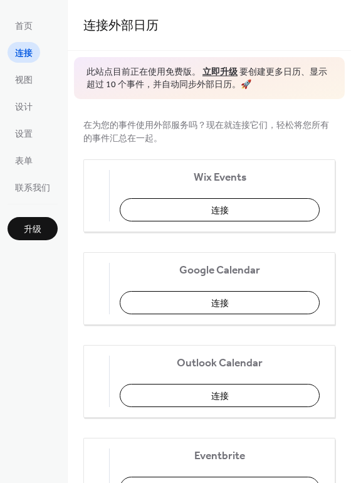
click at [28, 63] on ul "首页 连接 视图 设计 设置 表单 联系我们" at bounding box center [33, 106] width 50 height 183
click at [30, 74] on span "视图" at bounding box center [24, 80] width 18 height 13
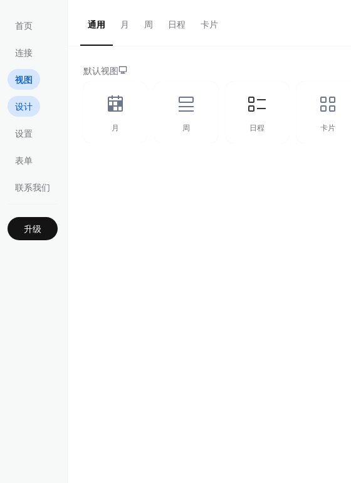
click at [29, 106] on span "设计" at bounding box center [24, 107] width 18 height 13
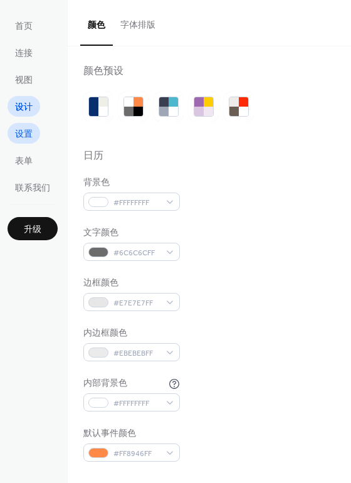
click at [25, 129] on span "设置" at bounding box center [24, 134] width 18 height 13
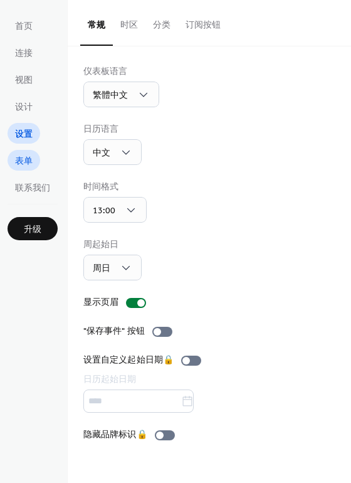
click at [24, 159] on span "表单" at bounding box center [24, 161] width 18 height 13
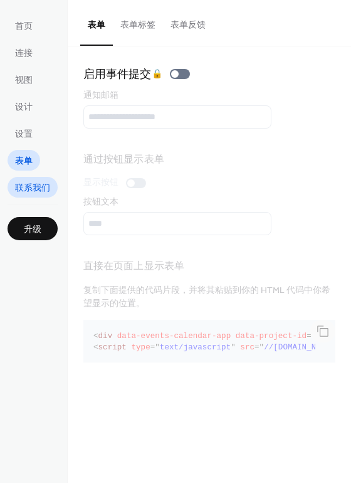
click at [27, 190] on span "联系我们" at bounding box center [32, 188] width 35 height 13
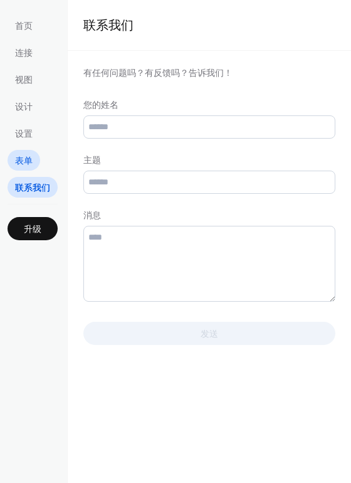
click at [19, 166] on span "表单" at bounding box center [24, 161] width 18 height 13
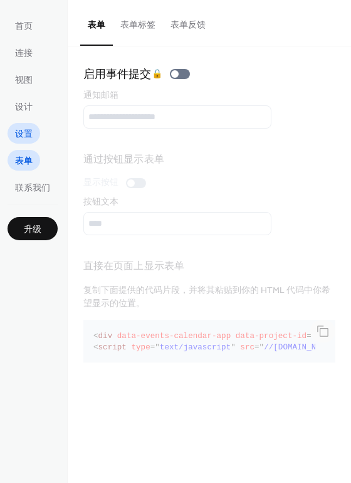
click at [21, 136] on span "设置" at bounding box center [24, 134] width 18 height 13
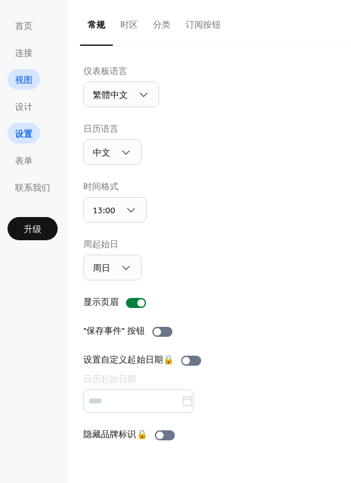
click at [21, 74] on span "视图" at bounding box center [24, 80] width 18 height 13
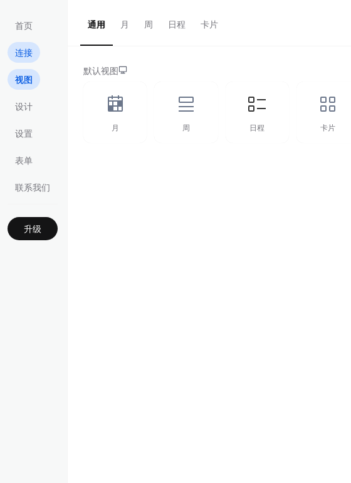
click at [24, 59] on span "连接" at bounding box center [24, 53] width 18 height 13
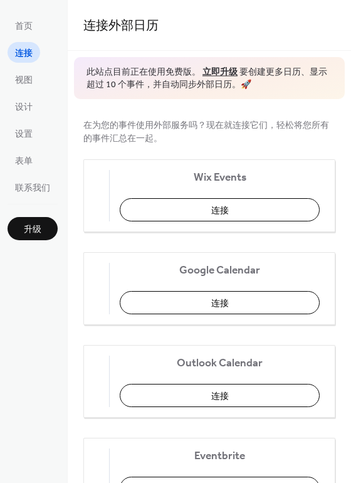
click at [24, 92] on ul "首页 连接 视图 设计 设置 表单 联系我们" at bounding box center [33, 106] width 50 height 183
click at [24, 82] on span "视图" at bounding box center [24, 80] width 18 height 13
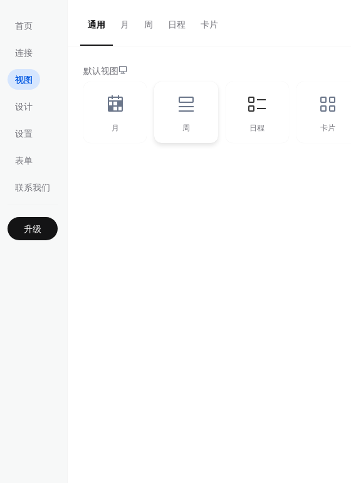
click at [177, 102] on icon at bounding box center [186, 104] width 20 height 20
click at [259, 111] on icon at bounding box center [257, 104] width 20 height 20
click at [314, 112] on div "卡片" at bounding box center [328, 113] width 63 height 62
click at [120, 117] on div "月" at bounding box center [114, 113] width 63 height 62
click at [176, 120] on div "周" at bounding box center [185, 113] width 63 height 62
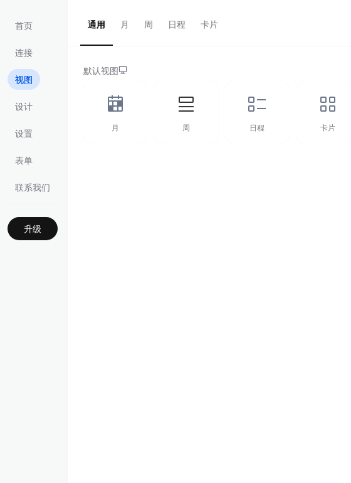
click at [122, 24] on button "月" at bounding box center [125, 22] width 24 height 45
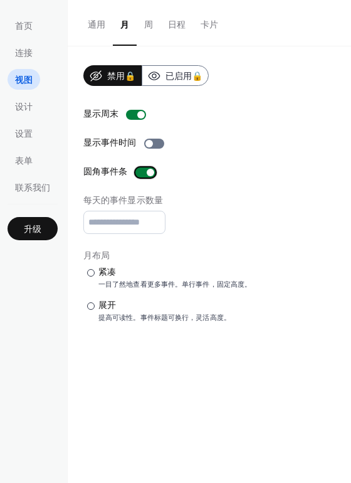
click at [138, 174] on div at bounding box center [146, 173] width 20 height 10
click at [138, 174] on div at bounding box center [141, 173] width 8 height 8
click at [144, 14] on button "周" at bounding box center [149, 22] width 24 height 45
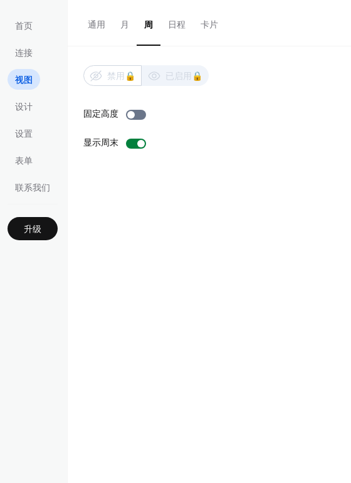
click at [177, 21] on button "日程" at bounding box center [177, 22] width 33 height 45
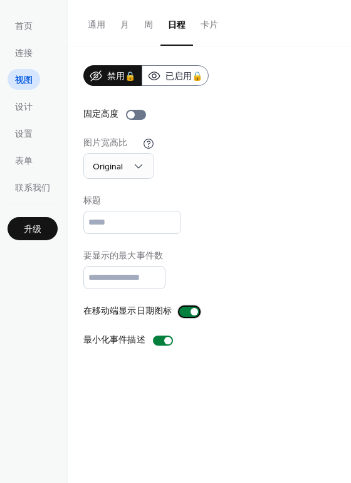
click at [184, 309] on div at bounding box center [189, 312] width 20 height 10
click at [184, 309] on div at bounding box center [185, 312] width 8 height 8
click at [207, 12] on button "卡片" at bounding box center [209, 22] width 33 height 45
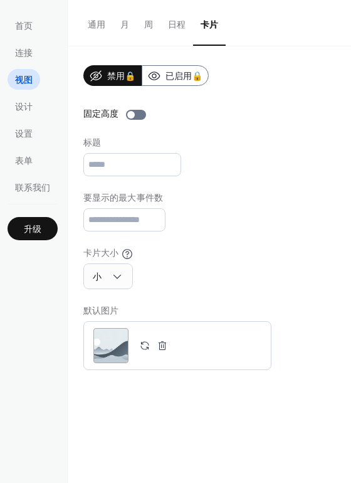
click at [177, 36] on button "日程" at bounding box center [177, 22] width 33 height 45
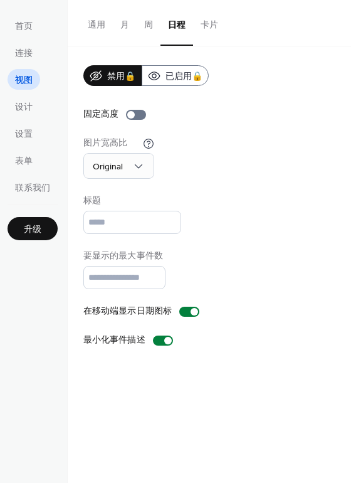
click at [14, 8] on div "首页 连接 视图 设计 设置 表单 联系我们 升级" at bounding box center [34, 241] width 68 height 483
click at [19, 20] on span "首页" at bounding box center [24, 26] width 18 height 13
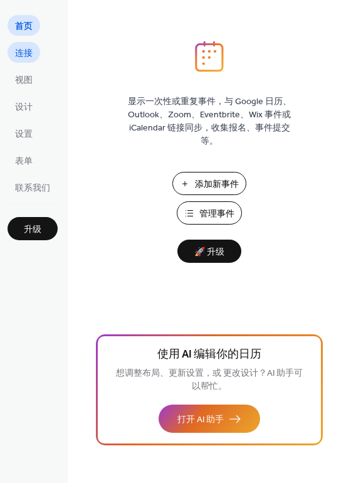
click at [25, 49] on span "连接" at bounding box center [24, 53] width 18 height 13
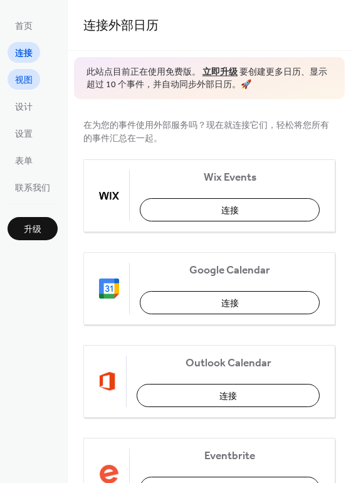
click at [28, 75] on span "视图" at bounding box center [24, 80] width 18 height 13
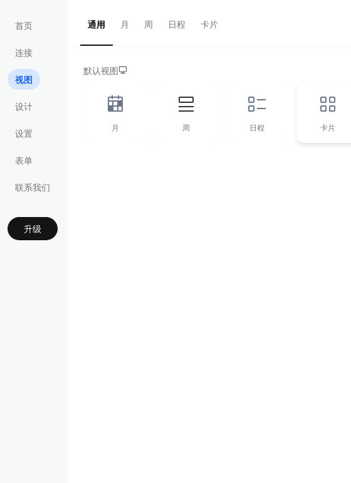
click at [329, 122] on div "卡片" at bounding box center [328, 113] width 63 height 62
click at [270, 115] on div "日程" at bounding box center [257, 113] width 63 height 62
click at [188, 90] on div "周" at bounding box center [185, 113] width 63 height 62
click at [129, 109] on div "月" at bounding box center [114, 113] width 63 height 62
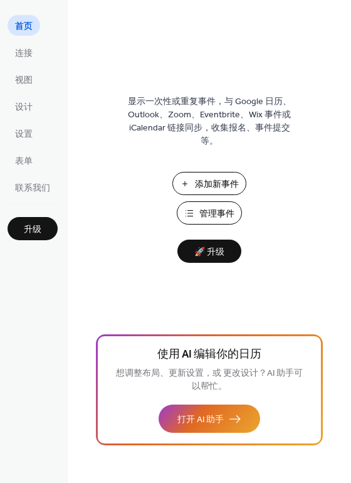
click at [210, 211] on span "管理事件" at bounding box center [217, 214] width 35 height 13
click at [31, 58] on span "连接" at bounding box center [24, 53] width 18 height 13
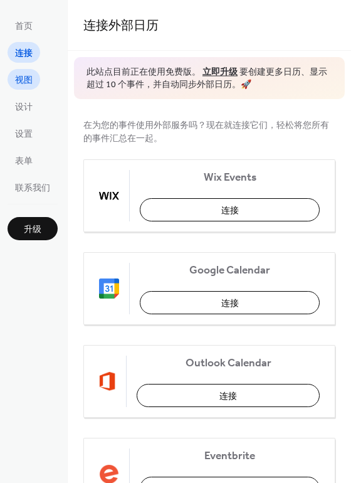
click at [23, 76] on span "视图" at bounding box center [24, 80] width 18 height 13
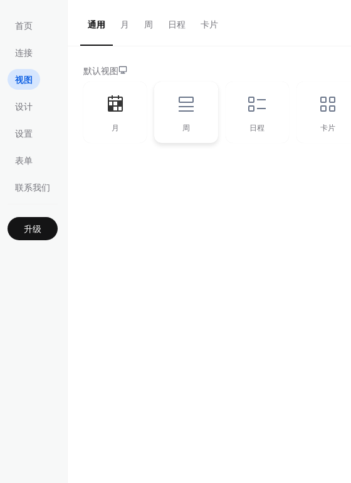
click at [173, 114] on div "周" at bounding box center [185, 113] width 63 height 62
click at [259, 120] on div "日程" at bounding box center [257, 113] width 63 height 62
click at [319, 138] on div "卡片" at bounding box center [328, 113] width 63 height 62
click at [246, 121] on div "日程" at bounding box center [257, 113] width 63 height 62
click at [21, 27] on span "首页" at bounding box center [24, 26] width 18 height 13
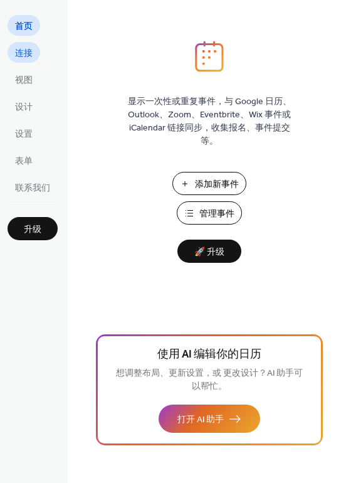
click at [25, 52] on span "连接" at bounding box center [24, 53] width 18 height 13
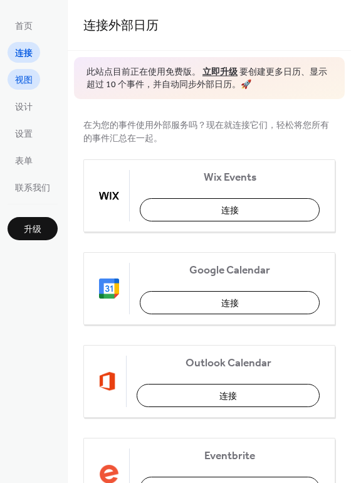
click at [24, 78] on span "视图" at bounding box center [24, 80] width 18 height 13
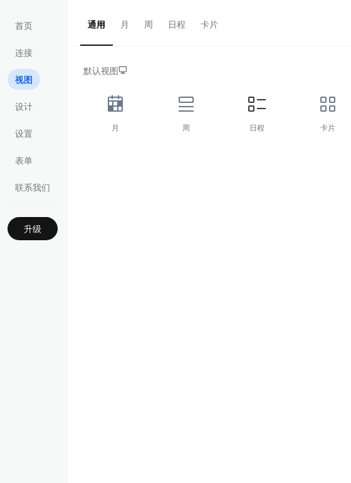
click at [173, 23] on button "日程" at bounding box center [177, 22] width 33 height 45
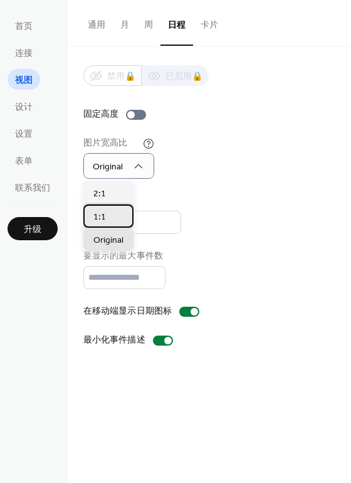
click at [113, 217] on div "1:1" at bounding box center [108, 216] width 50 height 23
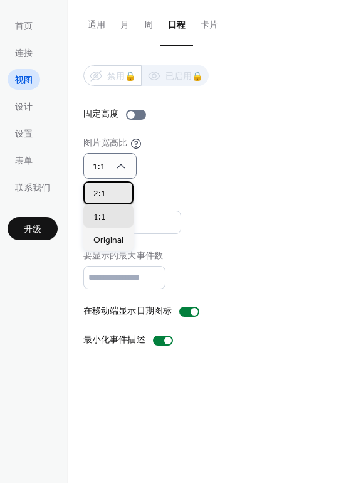
click at [118, 189] on div "2:1" at bounding box center [108, 192] width 50 height 23
click at [112, 216] on div "1:1" at bounding box center [108, 216] width 50 height 23
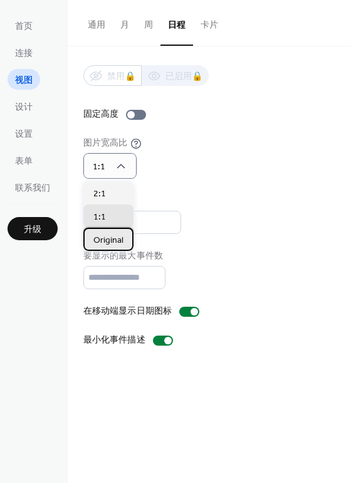
click at [110, 230] on div "Original" at bounding box center [108, 239] width 50 height 23
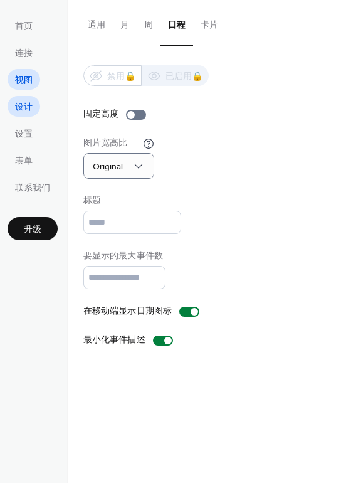
click at [24, 104] on span "设计" at bounding box center [24, 107] width 18 height 13
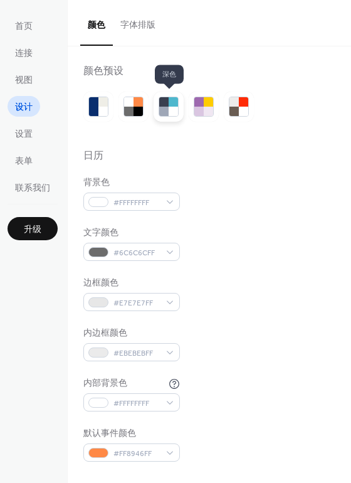
click at [172, 98] on div at bounding box center [173, 101] width 9 height 9
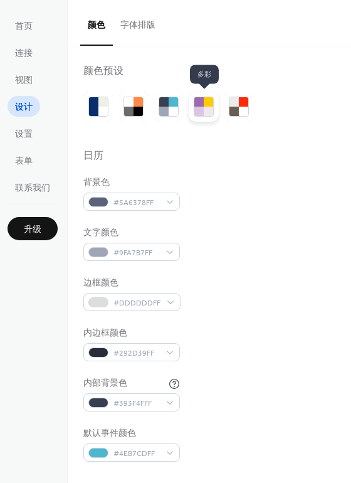
click at [200, 108] on div at bounding box center [199, 111] width 9 height 9
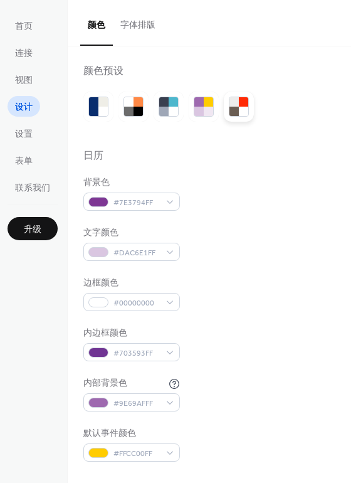
click at [236, 108] on div at bounding box center [234, 111] width 9 height 9
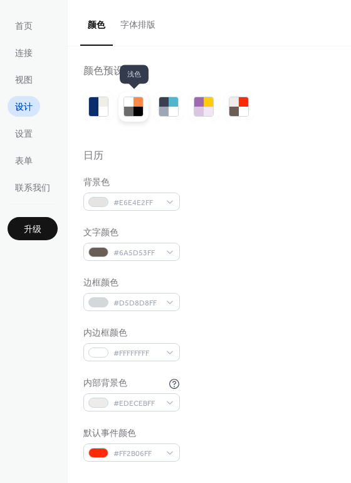
click at [134, 109] on div at bounding box center [138, 111] width 9 height 9
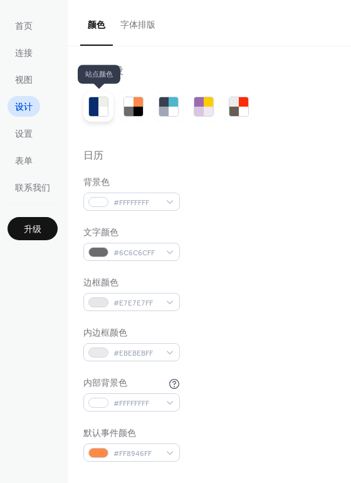
click at [97, 110] on div at bounding box center [93, 111] width 9 height 9
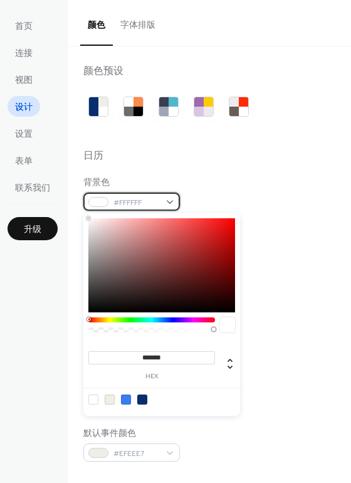
click at [172, 198] on div "#FFFFFF" at bounding box center [131, 202] width 97 height 18
click at [98, 237] on div at bounding box center [161, 265] width 147 height 94
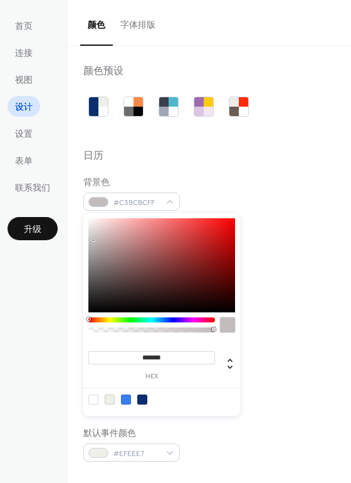
click at [94, 240] on div at bounding box center [161, 265] width 147 height 94
type input "*******"
drag, startPoint x: 94, startPoint y: 240, endPoint x: 95, endPoint y: 223, distance: 17.6
click at [95, 223] on div at bounding box center [95, 223] width 3 height 3
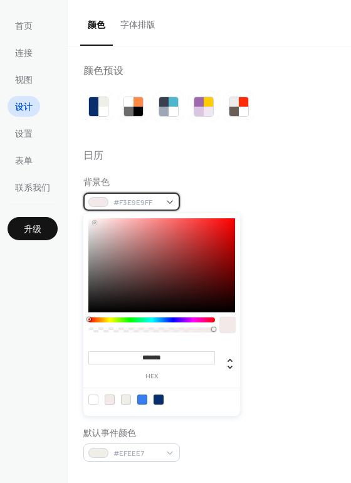
click at [154, 193] on div "#F3E9E9FF" at bounding box center [131, 202] width 97 height 18
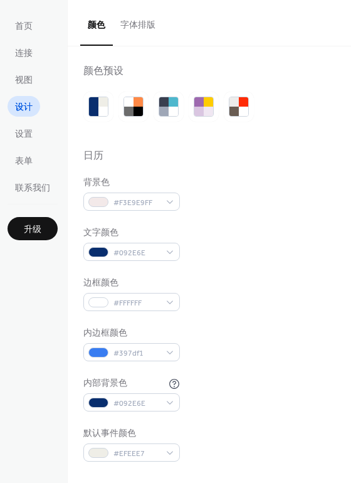
click at [222, 183] on div "背景色 #F3E9E9FF" at bounding box center [209, 193] width 252 height 35
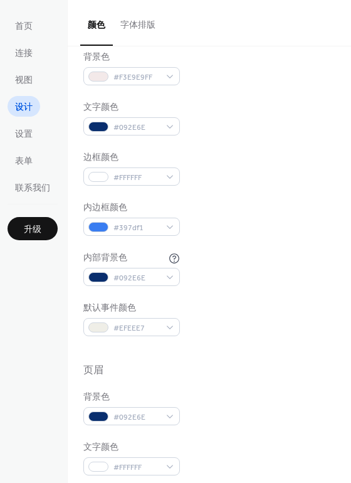
scroll to position [188, 0]
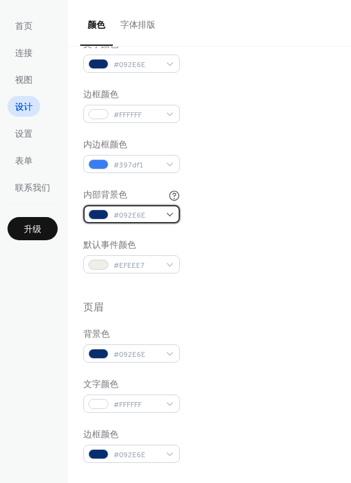
click at [163, 210] on div "#092E6E" at bounding box center [131, 214] width 97 height 18
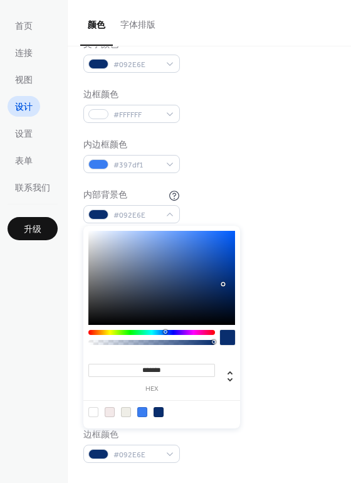
click at [171, 254] on div at bounding box center [161, 278] width 147 height 94
click at [151, 252] on div at bounding box center [161, 278] width 147 height 94
click at [139, 255] on div at bounding box center [161, 278] width 147 height 94
click at [145, 270] on div at bounding box center [161, 278] width 147 height 94
click at [136, 290] on div at bounding box center [161, 278] width 147 height 94
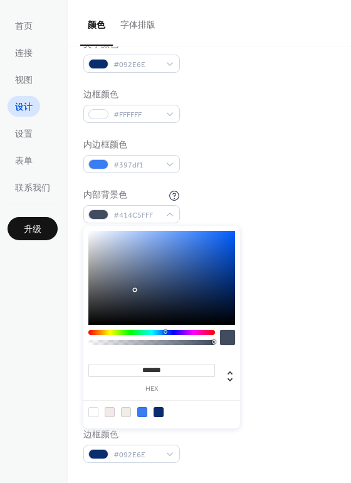
click at [137, 275] on div at bounding box center [161, 278] width 147 height 94
click at [174, 267] on div at bounding box center [161, 278] width 147 height 94
type input "*******"
click at [191, 269] on div at bounding box center [161, 278] width 147 height 94
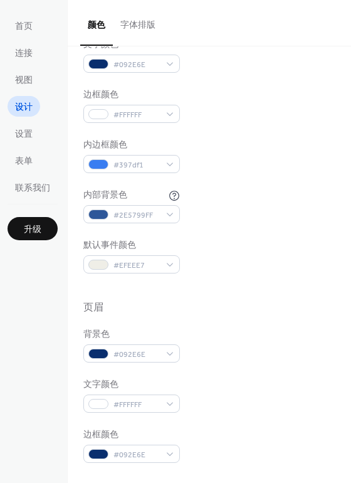
click at [277, 230] on div "背景色 #F3E9E9FF 文字颜色 #092E6E 边框颜色 #FFFFFF 内边框颜色 #397df1 内部背景色 #2E5799FF 默认事件颜色 #E…" at bounding box center [209, 131] width 252 height 286
click at [147, 270] on span "#EFEEE7" at bounding box center [137, 265] width 46 height 13
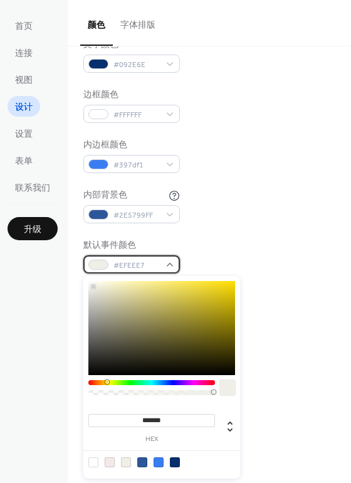
click at [147, 270] on span "#EFEEE7" at bounding box center [137, 265] width 46 height 13
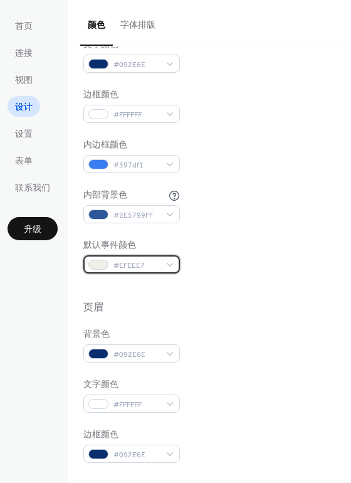
scroll to position [377, 0]
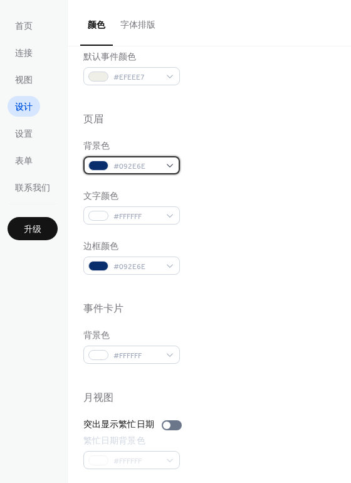
click at [174, 164] on div "#092E6E" at bounding box center [131, 165] width 97 height 18
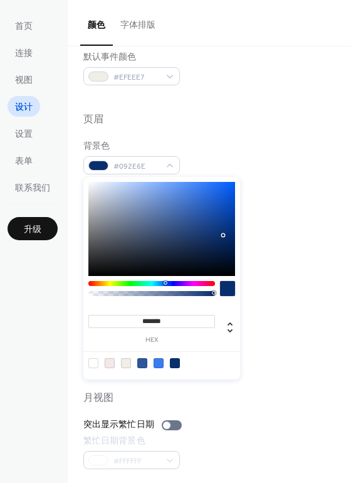
click at [151, 203] on div at bounding box center [161, 229] width 147 height 94
click at [113, 201] on div at bounding box center [161, 229] width 147 height 94
click at [141, 206] on div at bounding box center [161, 229] width 147 height 94
click at [146, 225] on div at bounding box center [161, 229] width 147 height 94
click at [163, 233] on div at bounding box center [161, 229] width 147 height 94
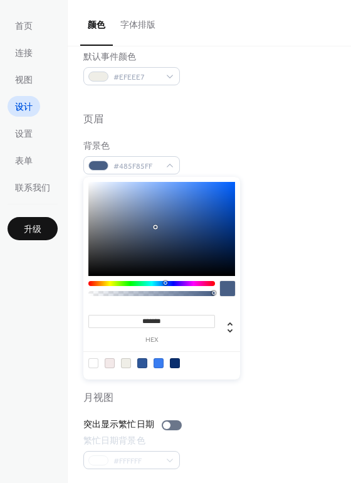
click at [156, 227] on div at bounding box center [161, 229] width 147 height 94
type input "*******"
click at [150, 230] on div at bounding box center [150, 229] width 3 height 3
click at [279, 166] on div "背景色 #495D7EFF" at bounding box center [209, 157] width 252 height 35
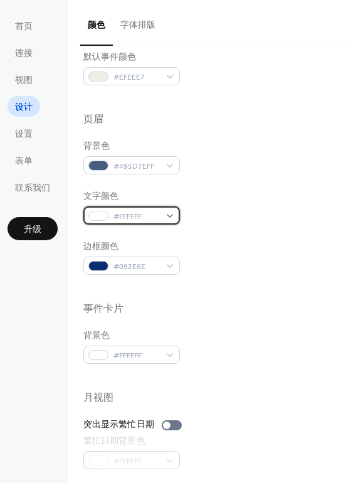
click at [171, 211] on div "#FFFFFF" at bounding box center [131, 215] width 97 height 18
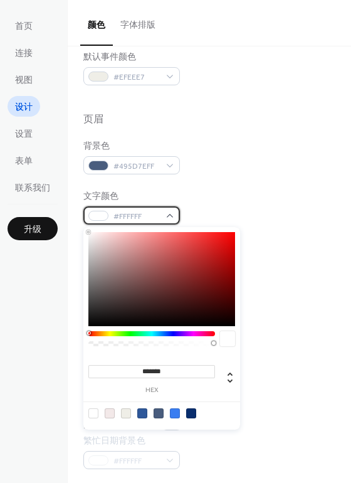
click at [171, 211] on div "#FFFFFF" at bounding box center [131, 215] width 97 height 18
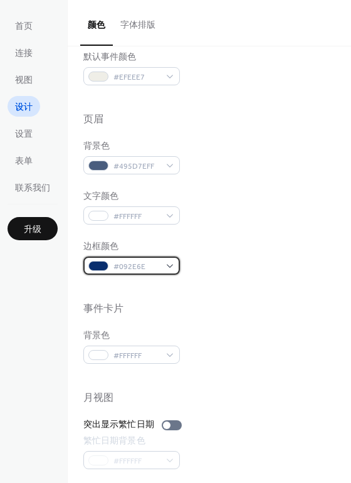
click at [167, 263] on div "#092E6E" at bounding box center [131, 266] width 97 height 18
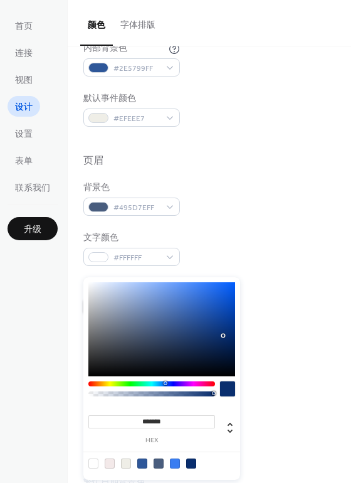
scroll to position [314, 0]
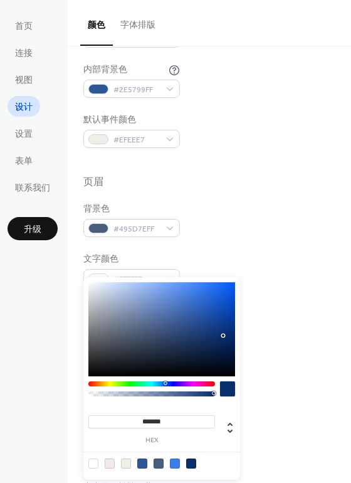
click at [315, 207] on div "背景色 #495D7EFF" at bounding box center [209, 220] width 252 height 35
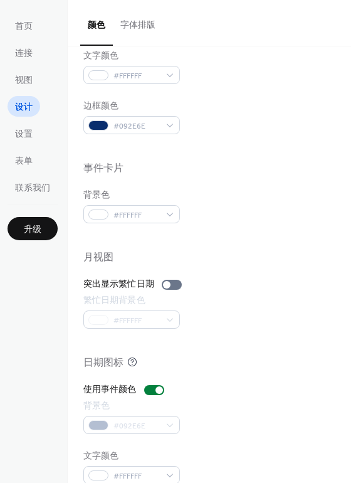
scroll to position [537, 0]
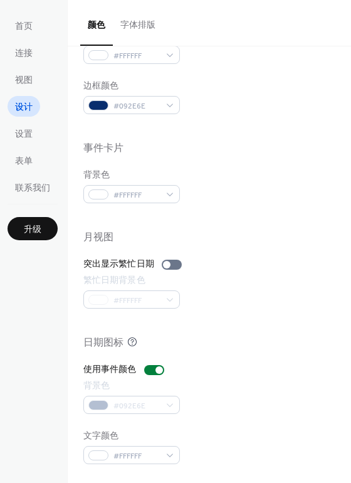
click at [151, 407] on div "#092E6E" at bounding box center [131, 405] width 97 height 18
click at [149, 366] on div at bounding box center [154, 370] width 20 height 10
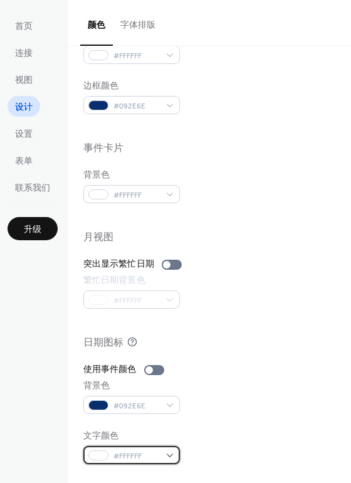
click at [158, 453] on span "#FFFFFF" at bounding box center [137, 456] width 46 height 13
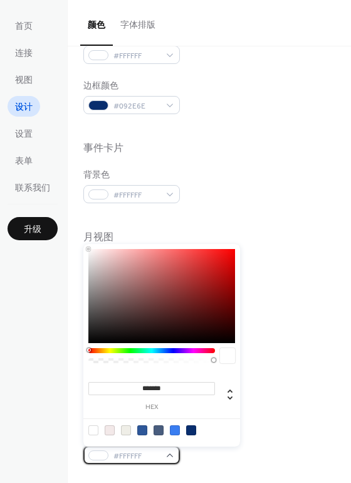
click at [158, 453] on span "#FFFFFF" at bounding box center [137, 456] width 46 height 13
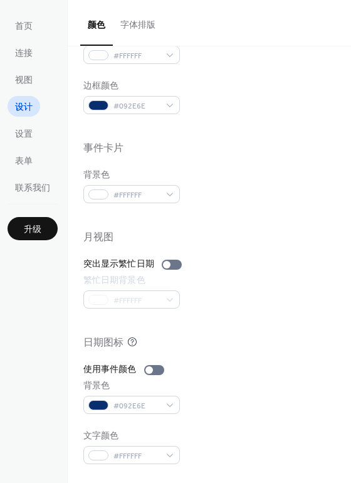
click at [296, 333] on div at bounding box center [209, 323] width 252 height 28
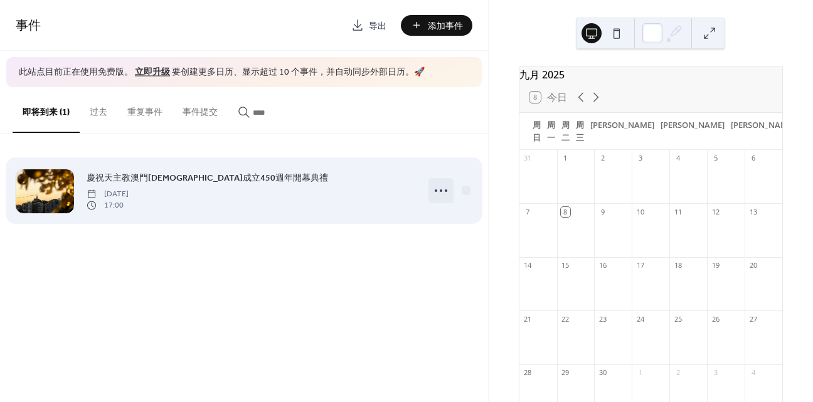
click at [440, 186] on icon at bounding box center [441, 191] width 20 height 20
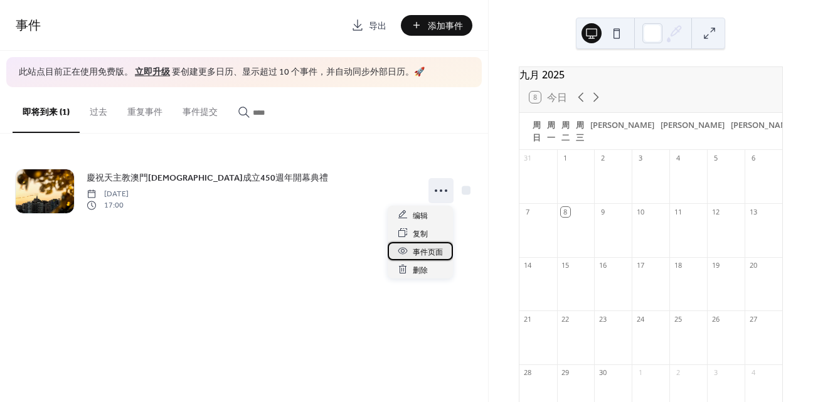
click at [429, 249] on span "事件页面" at bounding box center [428, 251] width 30 height 13
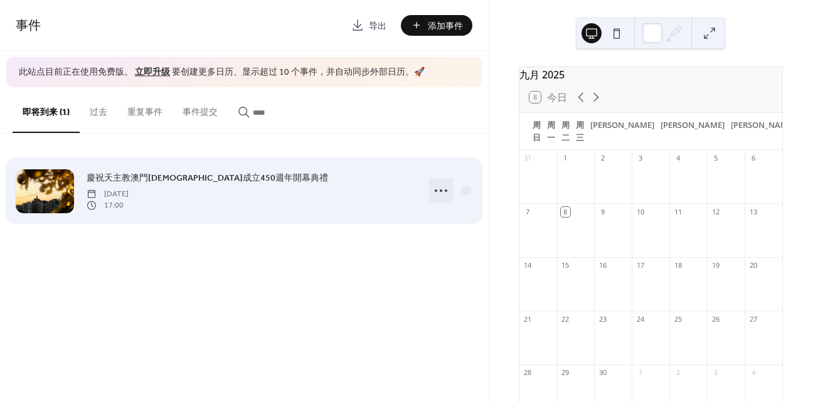
click at [441, 185] on icon at bounding box center [441, 191] width 20 height 20
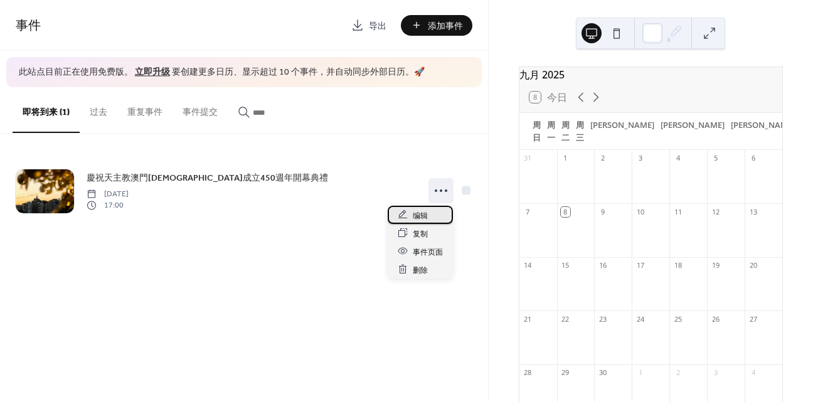
click at [415, 216] on span "编辑" at bounding box center [420, 215] width 15 height 13
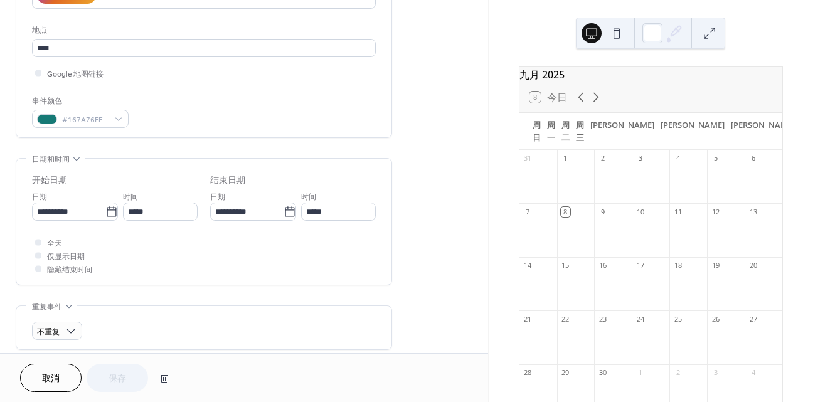
scroll to position [251, 0]
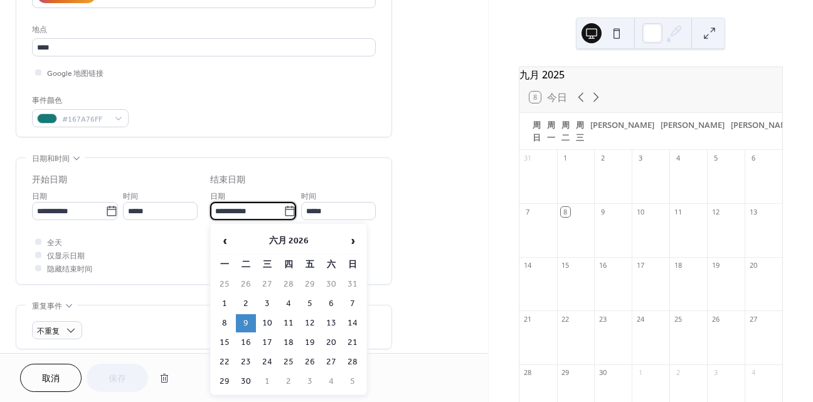
click at [230, 208] on input "**********" at bounding box center [246, 211] width 73 height 18
click at [222, 235] on span "‹" at bounding box center [224, 240] width 19 height 25
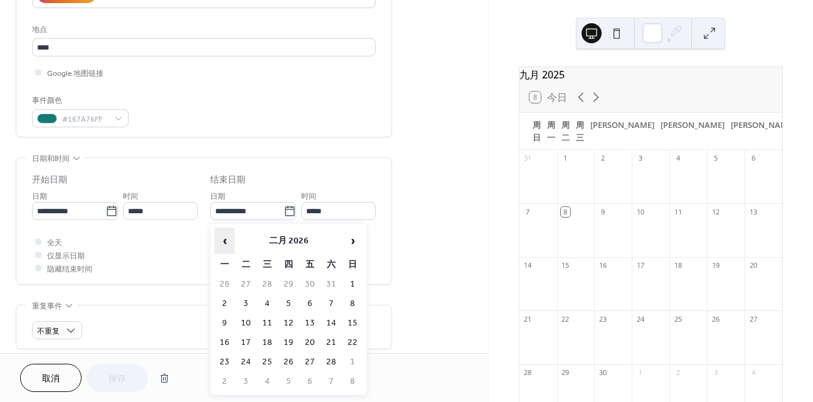
click at [222, 235] on span "‹" at bounding box center [224, 240] width 19 height 25
click at [348, 242] on span "›" at bounding box center [352, 240] width 19 height 25
click at [312, 340] on td "23" at bounding box center [310, 343] width 20 height 18
type input "**********"
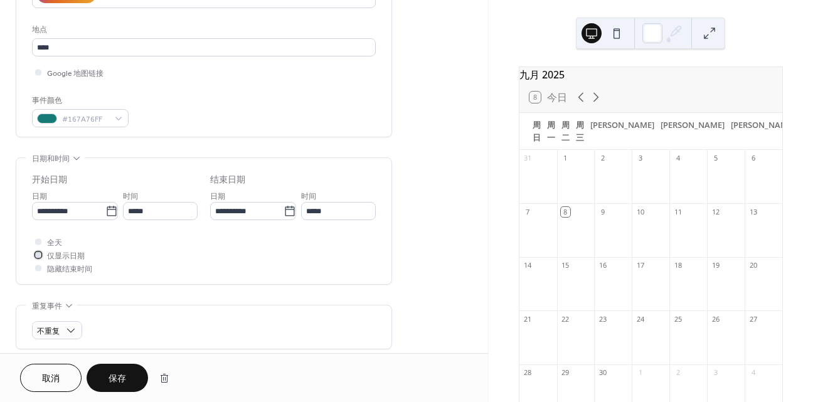
click at [73, 252] on span "仅显示日期" at bounding box center [66, 256] width 38 height 13
click at [69, 255] on span "仅显示日期" at bounding box center [66, 256] width 38 height 13
click at [48, 239] on span "全天" at bounding box center [54, 243] width 15 height 13
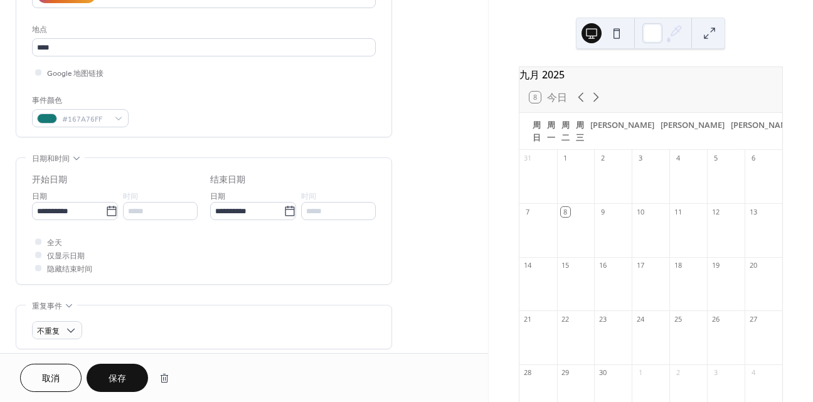
click at [63, 259] on span "仅显示日期" at bounding box center [66, 256] width 38 height 13
click at [64, 252] on span "仅显示日期" at bounding box center [66, 256] width 38 height 13
click at [36, 254] on div at bounding box center [38, 255] width 6 height 6
click at [80, 259] on span "仅显示日期" at bounding box center [66, 256] width 38 height 13
click at [68, 243] on div "全天 仅显示日期 隐藏结束时间" at bounding box center [204, 255] width 344 height 40
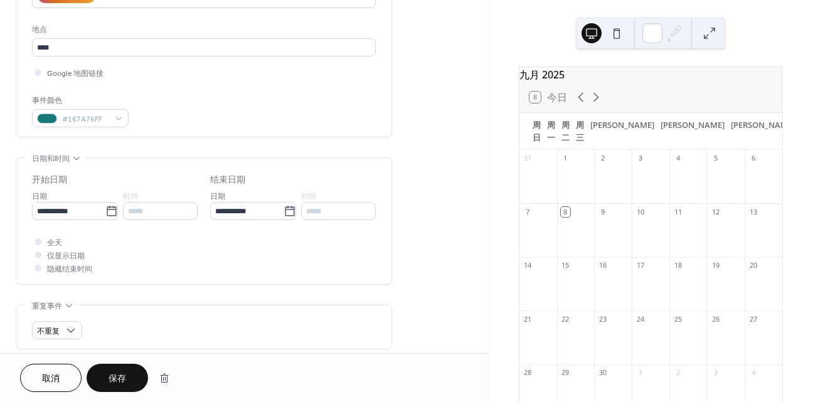
click at [66, 254] on span "仅显示日期" at bounding box center [66, 256] width 38 height 13
click at [43, 256] on div at bounding box center [38, 255] width 13 height 13
click at [37, 255] on div at bounding box center [38, 255] width 6 height 6
click at [38, 263] on div at bounding box center [38, 268] width 13 height 13
click at [38, 270] on div at bounding box center [38, 268] width 6 height 6
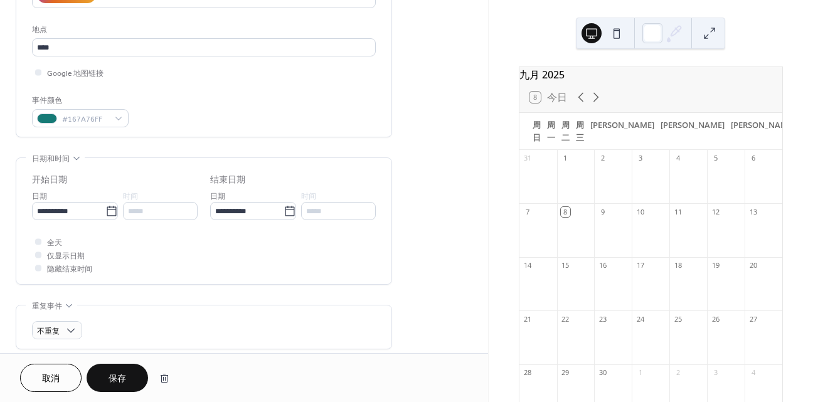
click at [67, 260] on span "仅显示日期" at bounding box center [66, 256] width 38 height 13
click at [38, 252] on div at bounding box center [38, 255] width 6 height 6
click at [40, 241] on div at bounding box center [38, 241] width 6 height 6
click at [37, 254] on div at bounding box center [38, 255] width 6 height 6
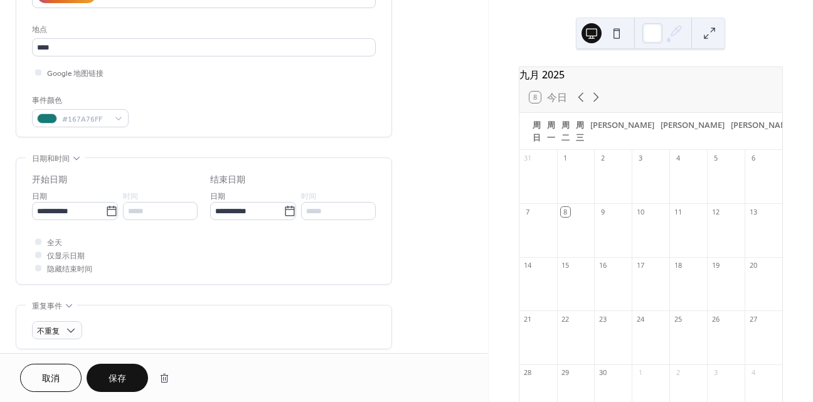
click at [75, 269] on span "隐藏结束时间" at bounding box center [69, 269] width 45 height 13
click at [30, 254] on div "**********" at bounding box center [203, 221] width 375 height 126
click at [38, 255] on icon at bounding box center [37, 255] width 3 height 3
click at [171, 257] on div "全天 仅显示日期 隐藏结束时间" at bounding box center [204, 255] width 344 height 40
click at [112, 380] on span "保存" at bounding box center [118, 379] width 18 height 13
